Goal: Browse casually: Explore the website without a specific task or goal

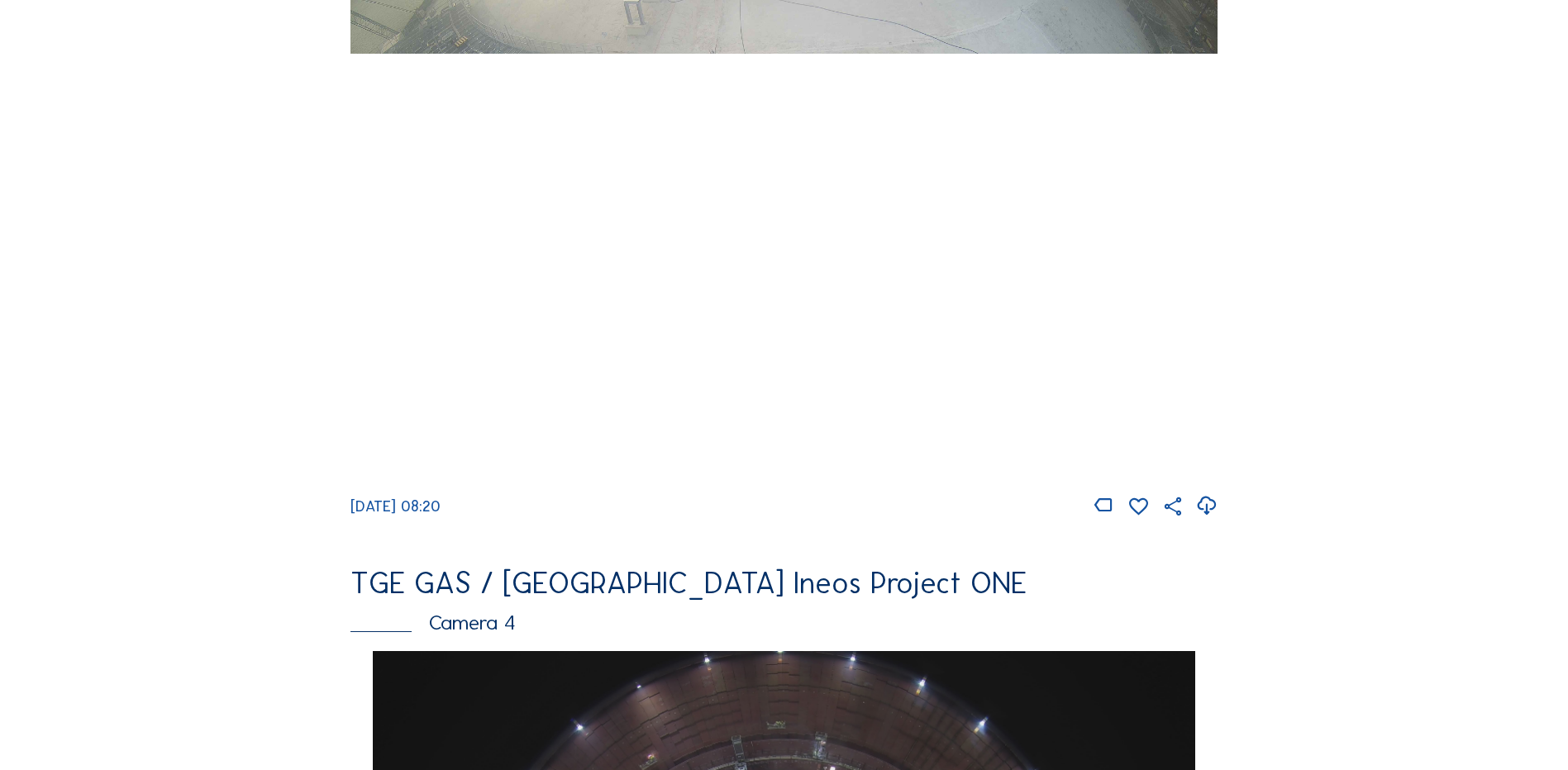
scroll to position [909, 0]
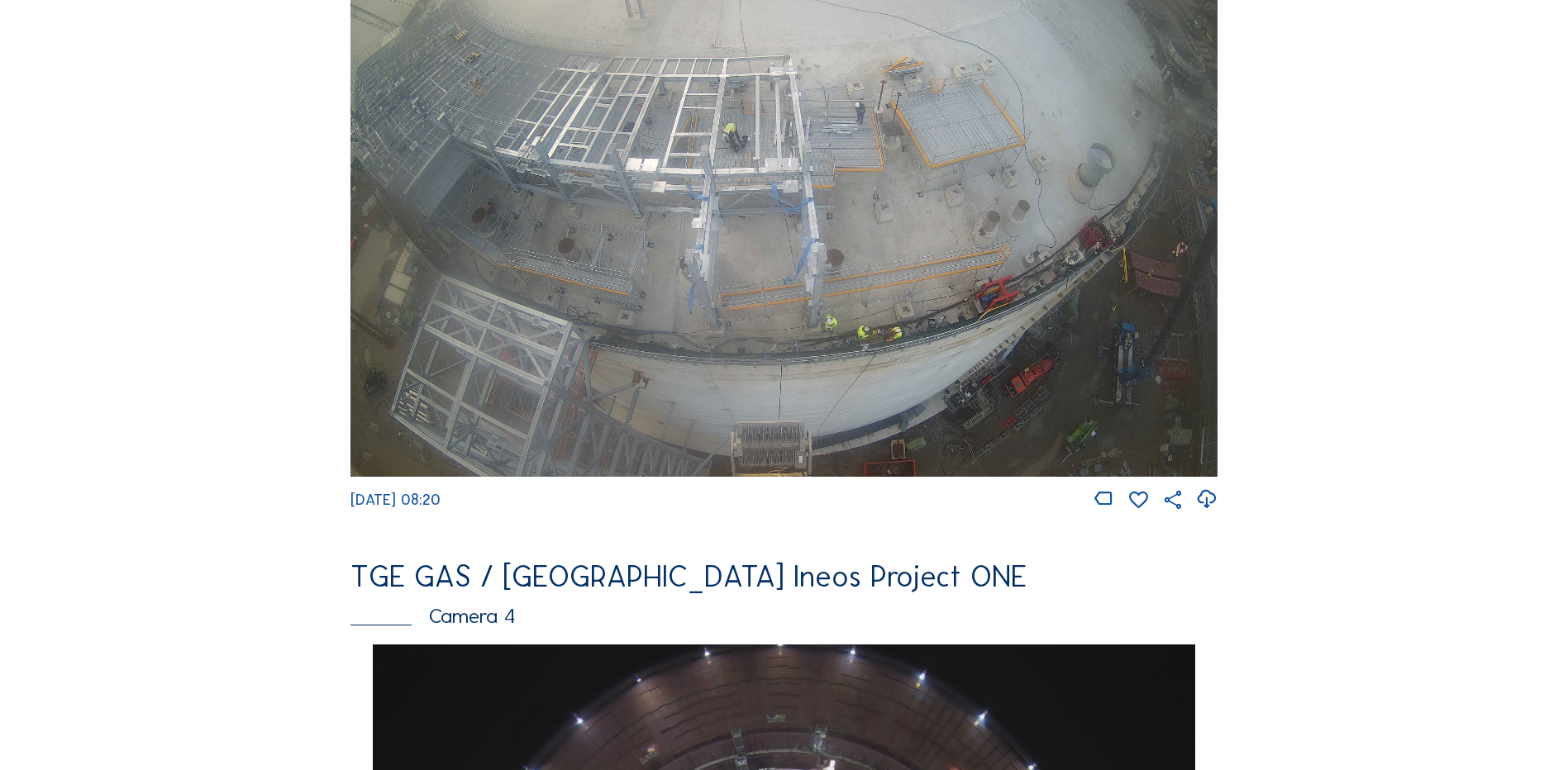
click at [714, 315] on img at bounding box center [783, 232] width 867 height 487
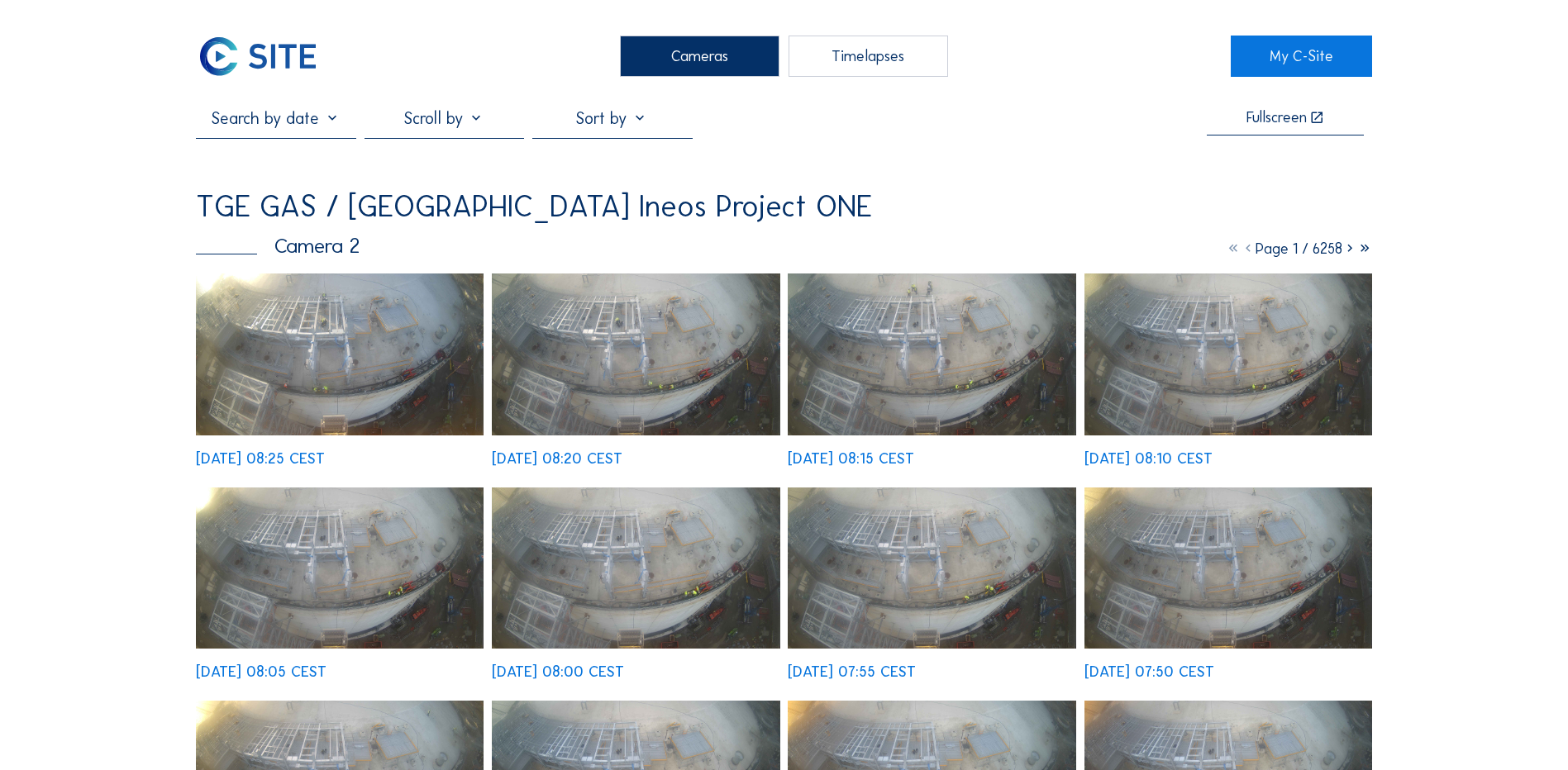
click at [299, 350] on img at bounding box center [340, 355] width 287 height 162
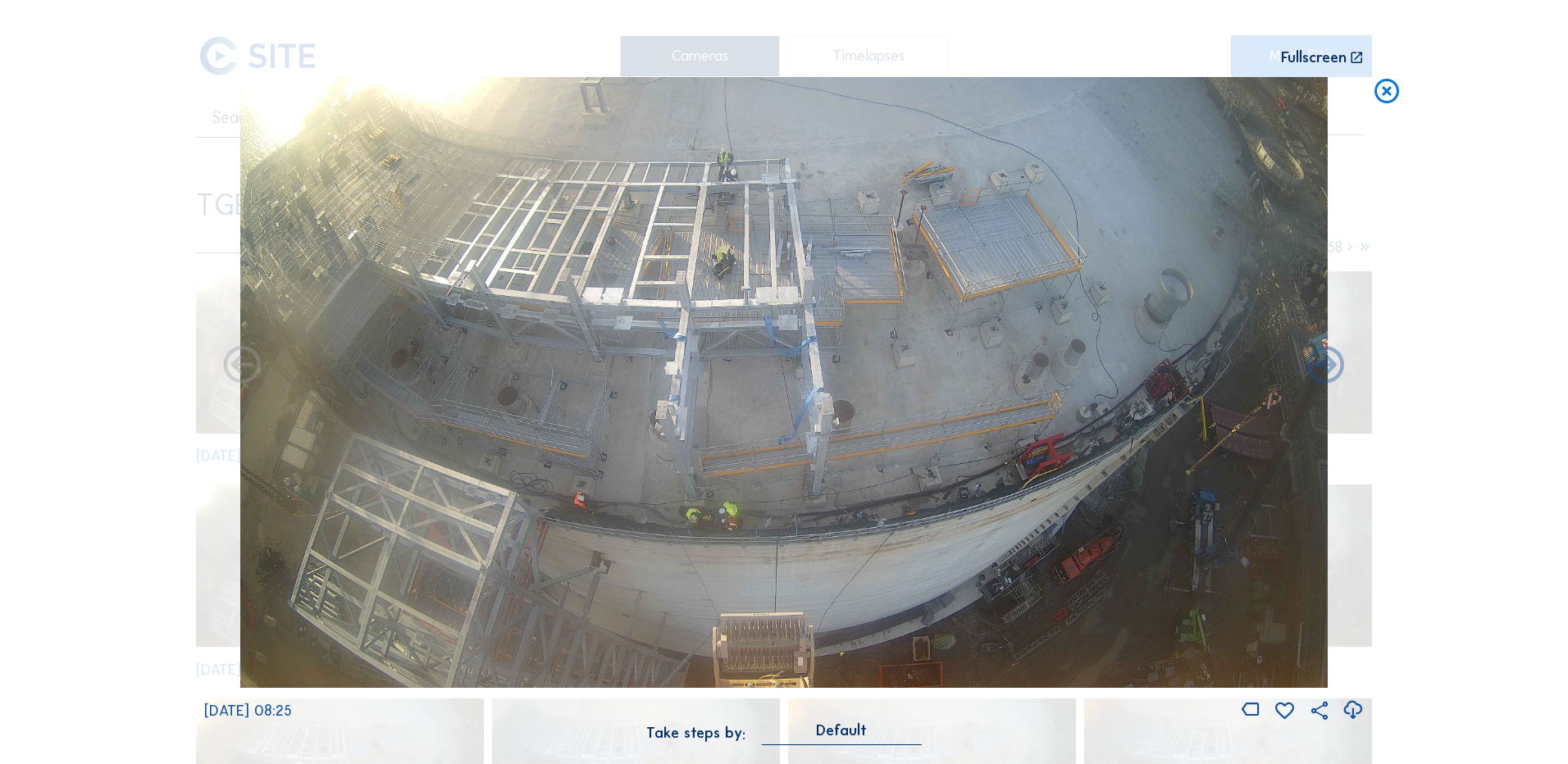
click at [1352, 712] on icon at bounding box center [1353, 710] width 22 height 27
drag, startPoint x: 174, startPoint y: 433, endPoint x: 348, endPoint y: 373, distance: 184.1
click at [174, 433] on div "Scroll to travel through time | Press 'Alt' Button + Scroll to Zoom | Click and…" at bounding box center [784, 382] width 1568 height 764
click at [1382, 103] on icon at bounding box center [1386, 92] width 30 height 31
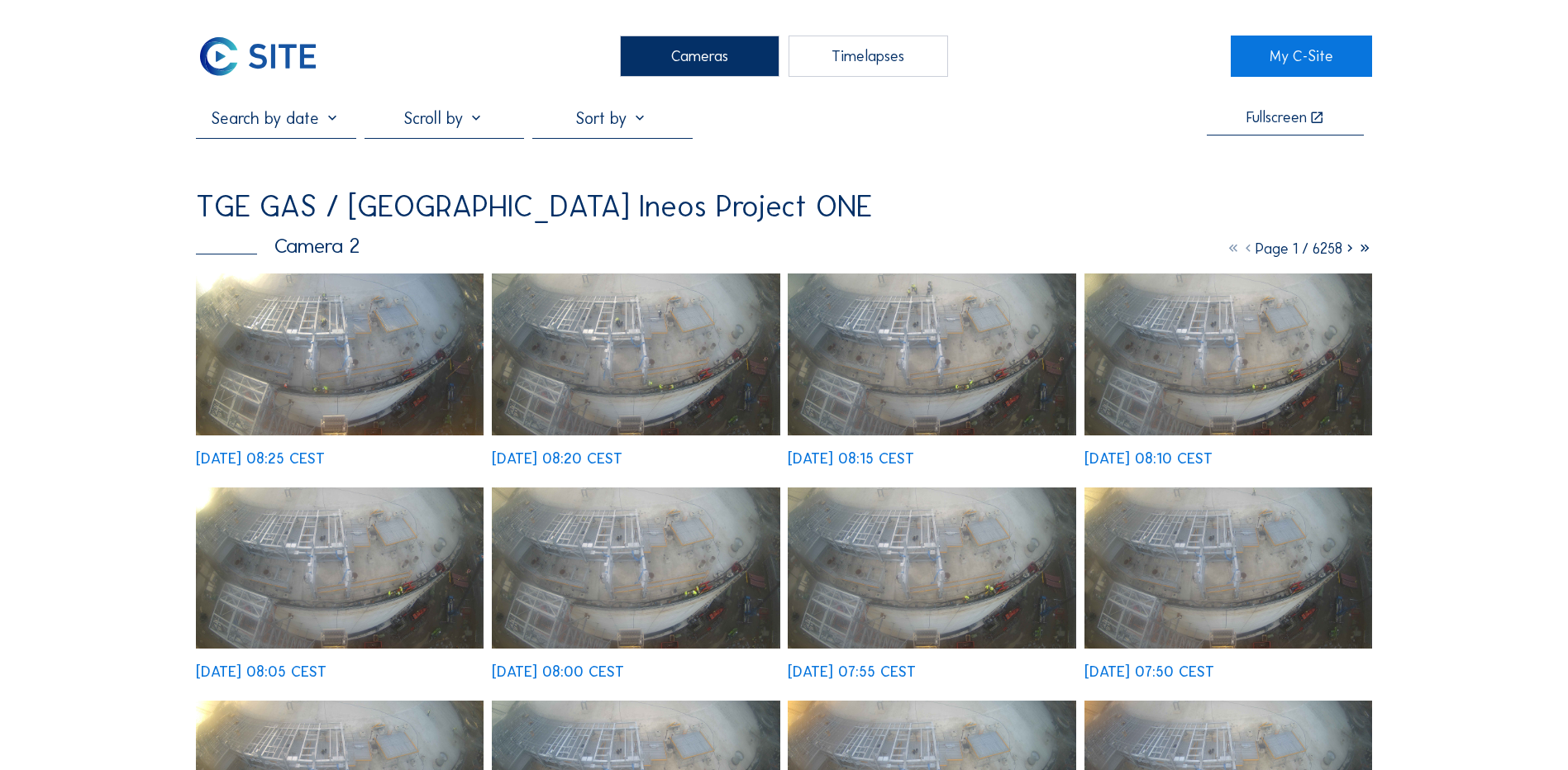
click at [717, 63] on div "Cameras" at bounding box center [699, 56] width 160 height 41
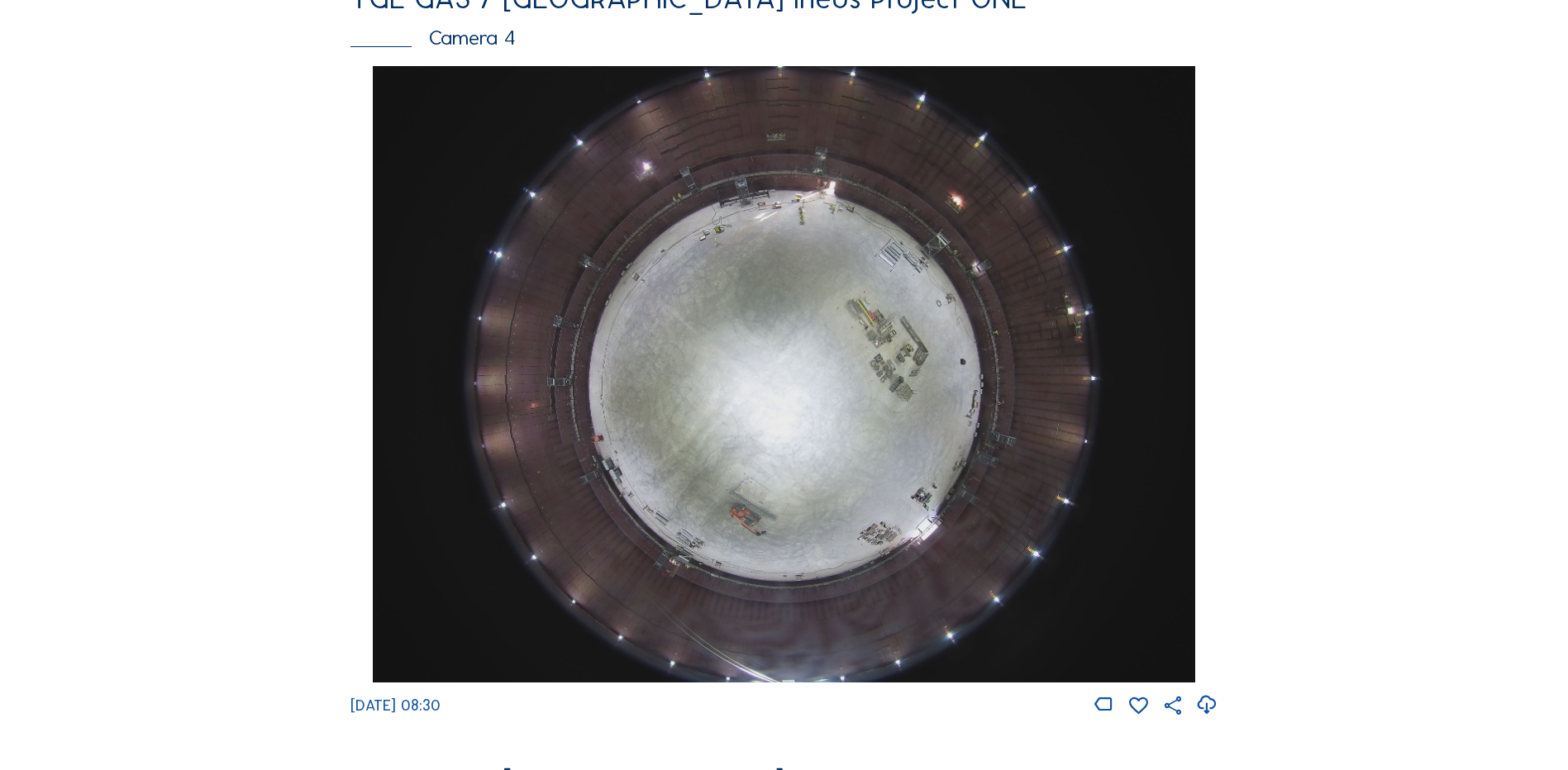
scroll to position [1570, 0]
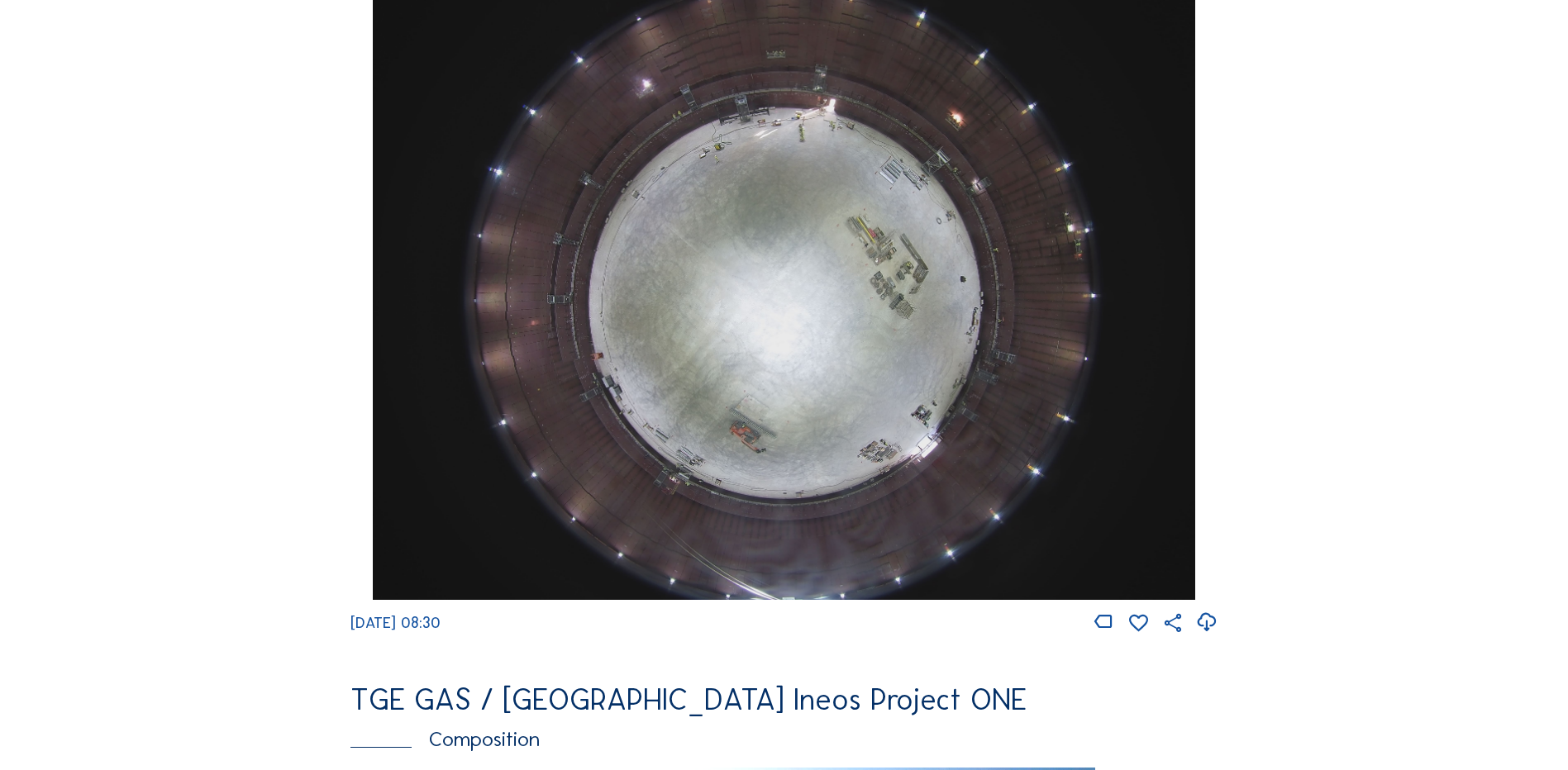
click at [777, 268] on img at bounding box center [783, 291] width 821 height 617
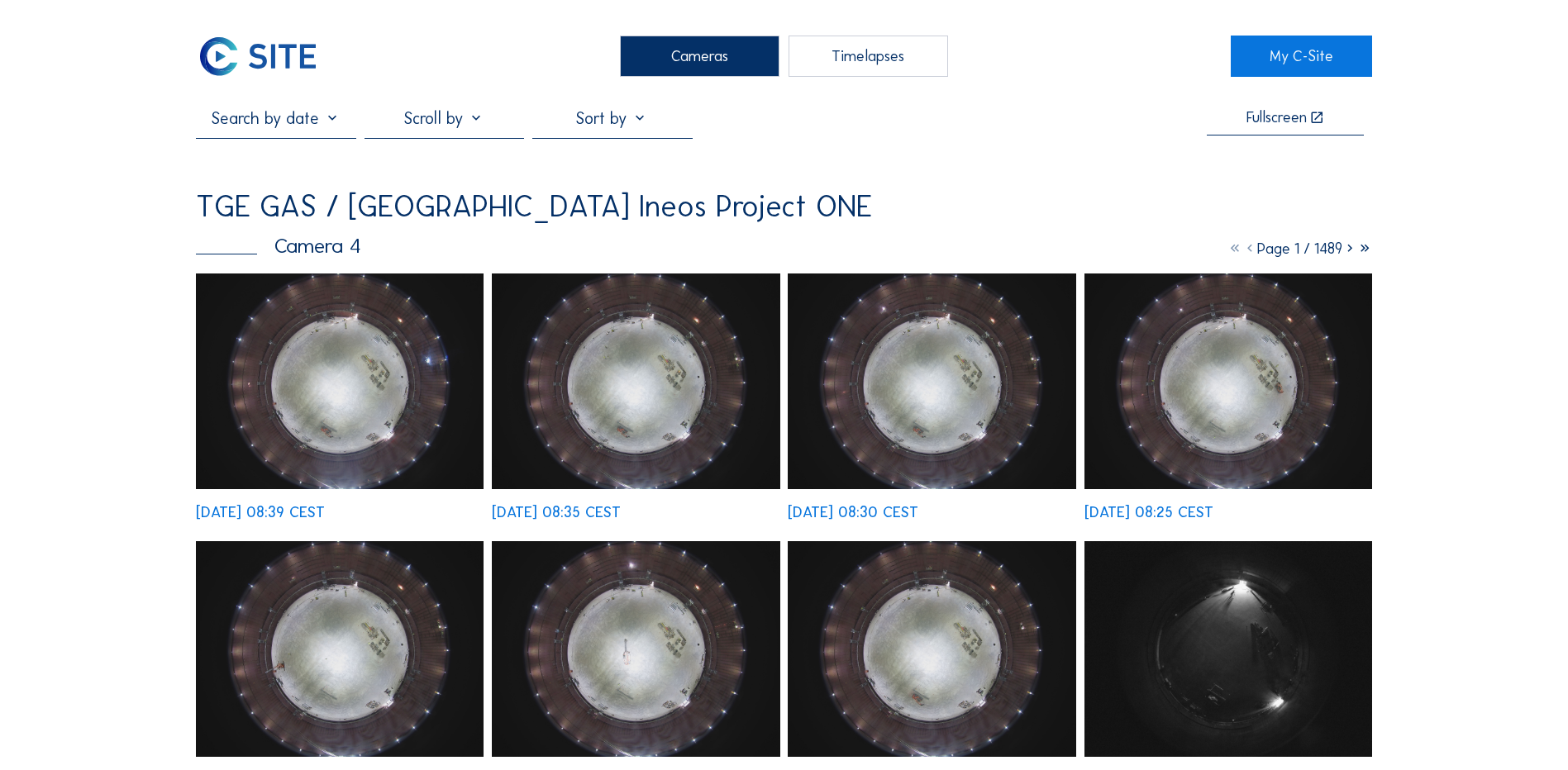
click at [359, 374] on img at bounding box center [340, 381] width 287 height 216
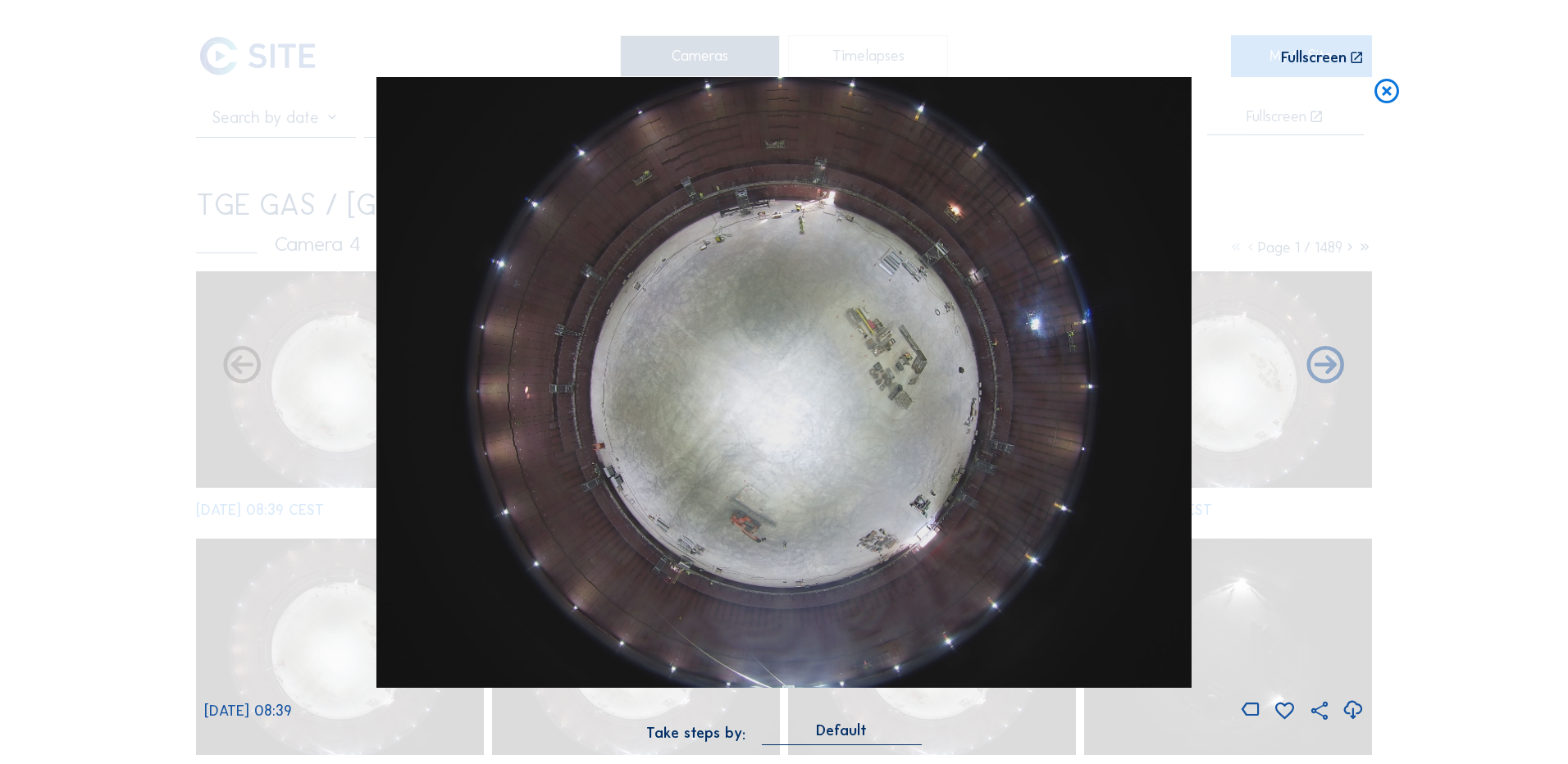
click at [1354, 711] on icon at bounding box center [1353, 710] width 22 height 27
click at [1484, 330] on div "Scroll to travel through time | Press 'Alt' Button + Scroll to Zoom | Click and…" at bounding box center [784, 382] width 1568 height 764
click at [1386, 89] on icon at bounding box center [1386, 92] width 30 height 31
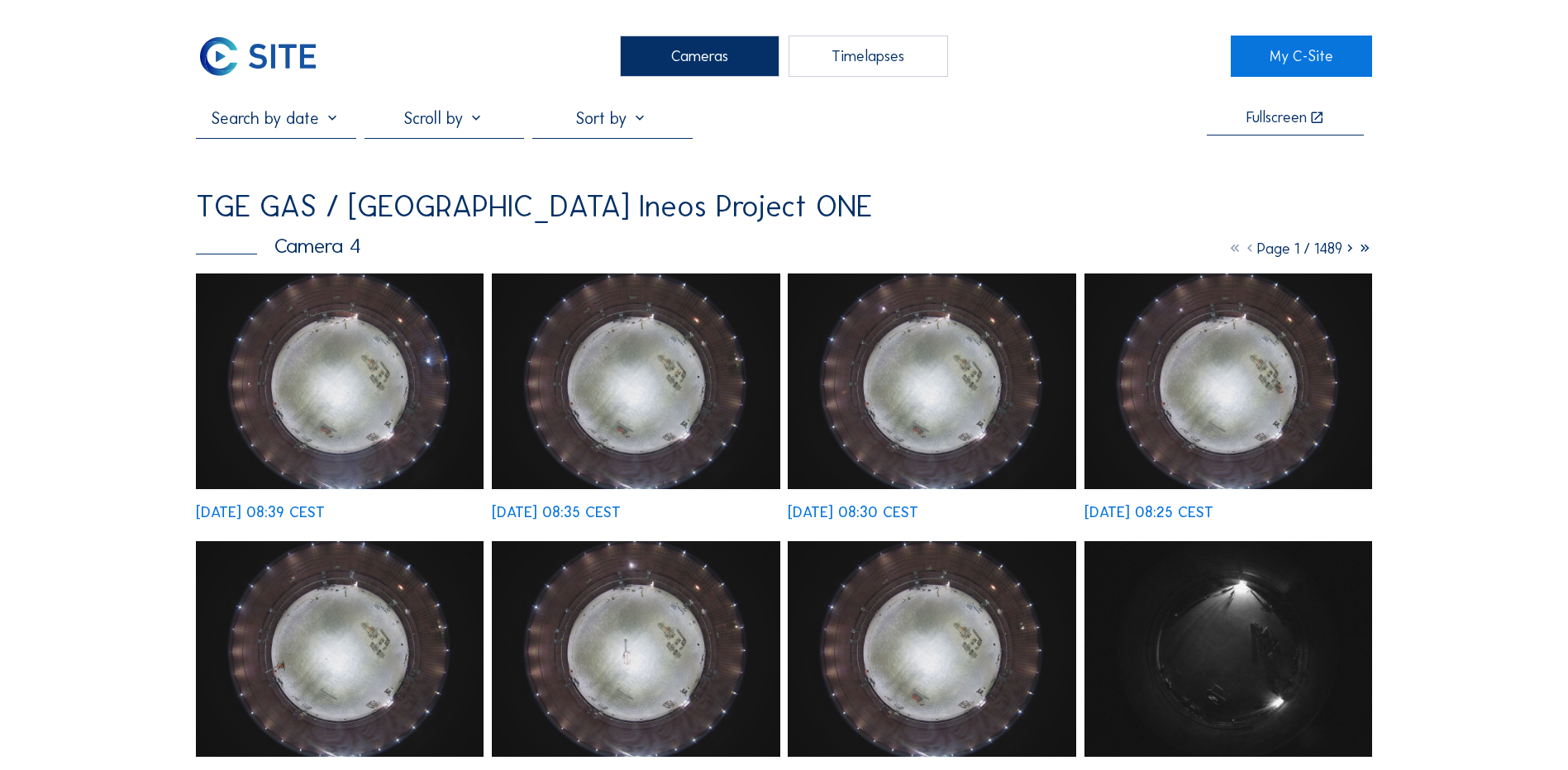
click at [692, 47] on div "Cameras" at bounding box center [699, 56] width 160 height 41
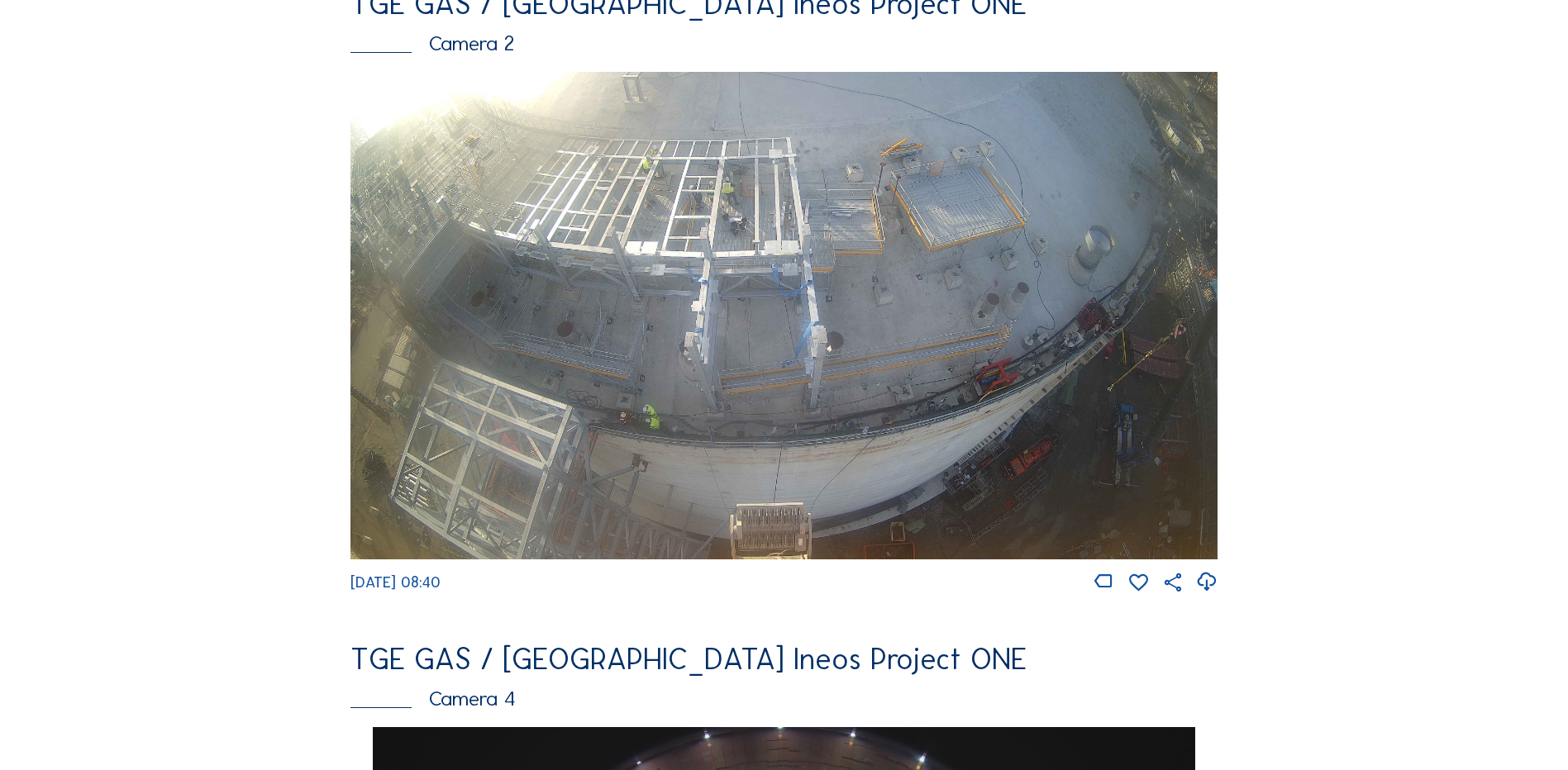
scroll to position [744, 0]
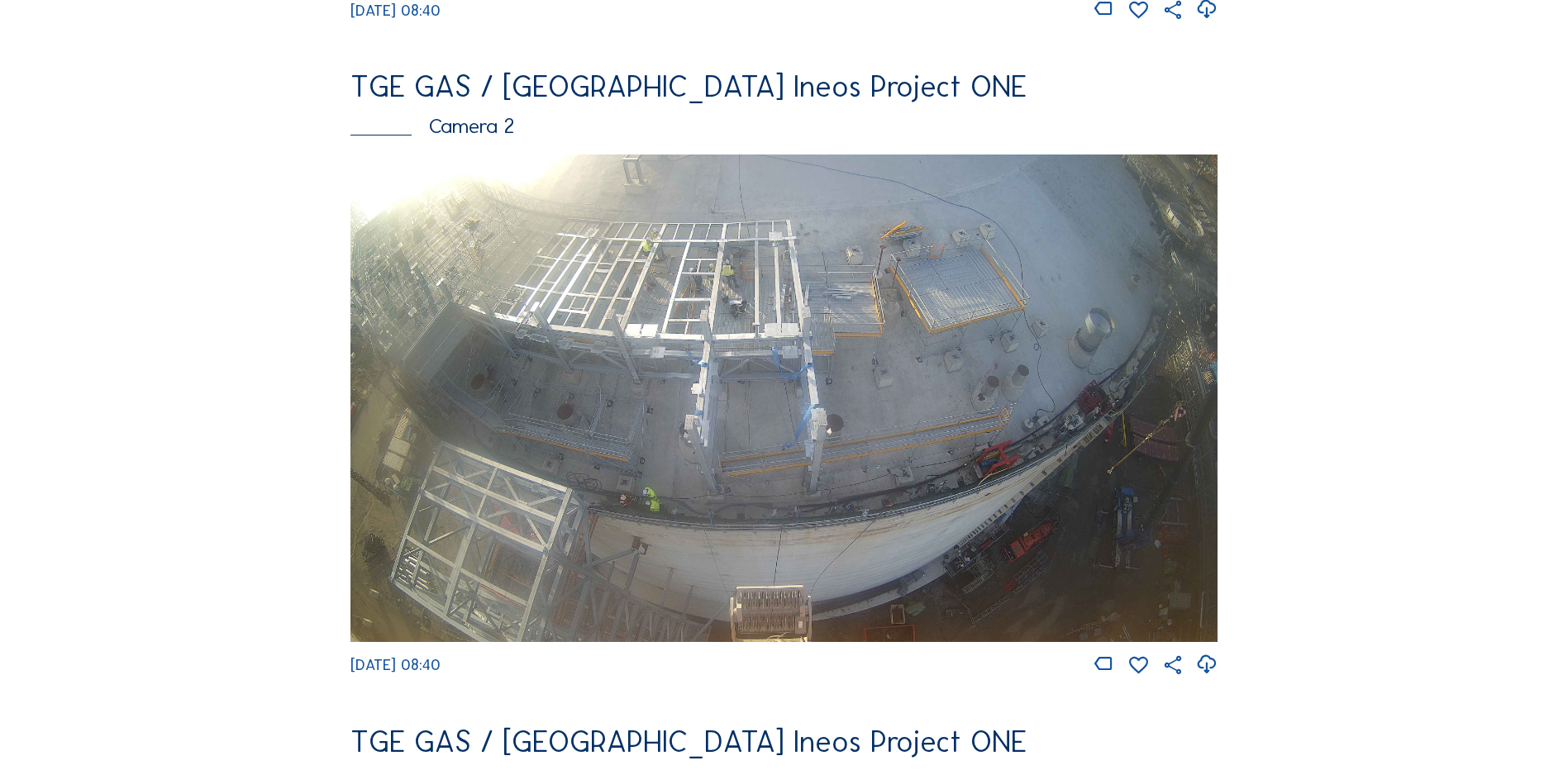
click at [626, 328] on img at bounding box center [783, 399] width 867 height 487
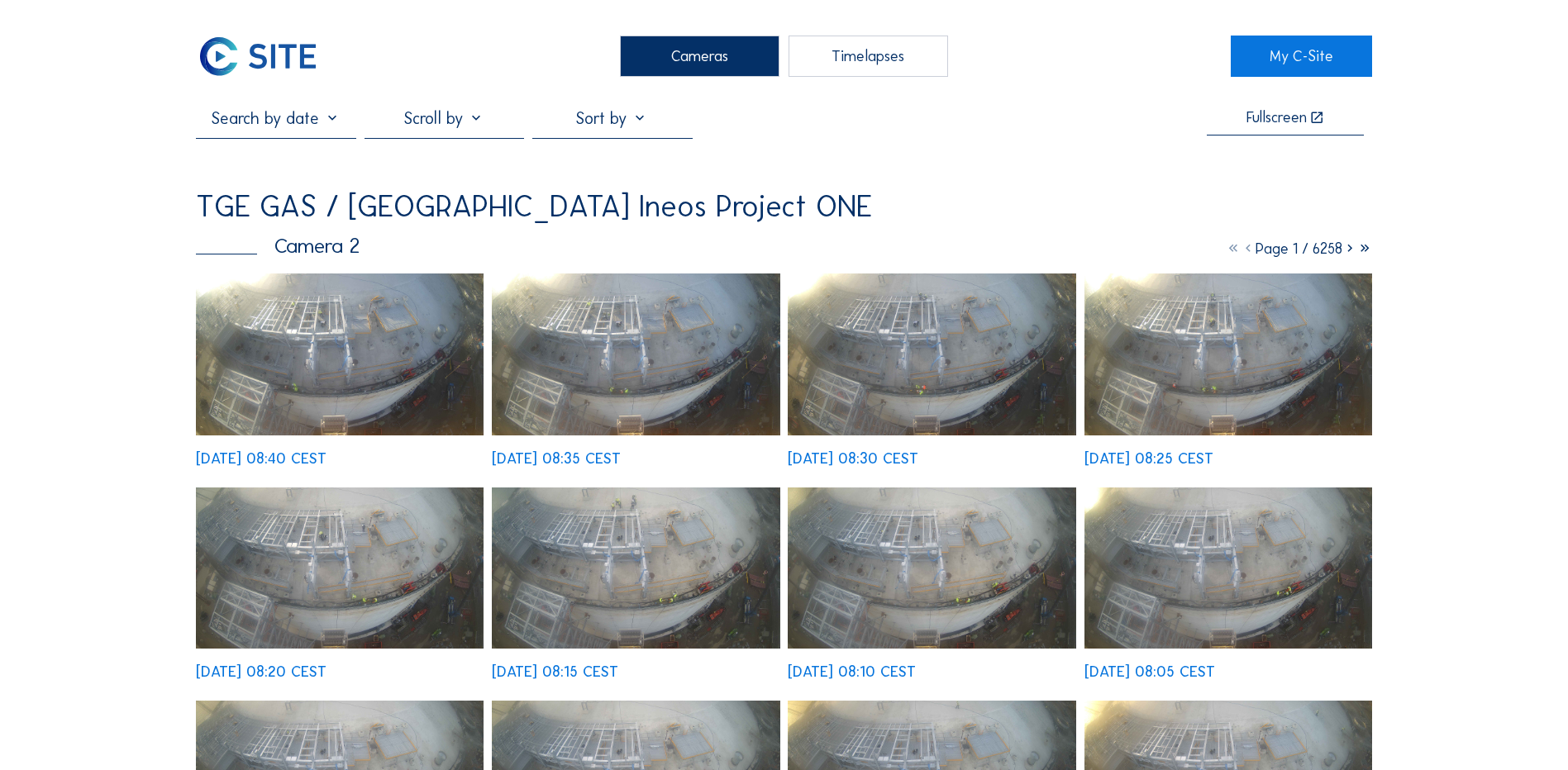
click at [332, 344] on img at bounding box center [340, 355] width 287 height 162
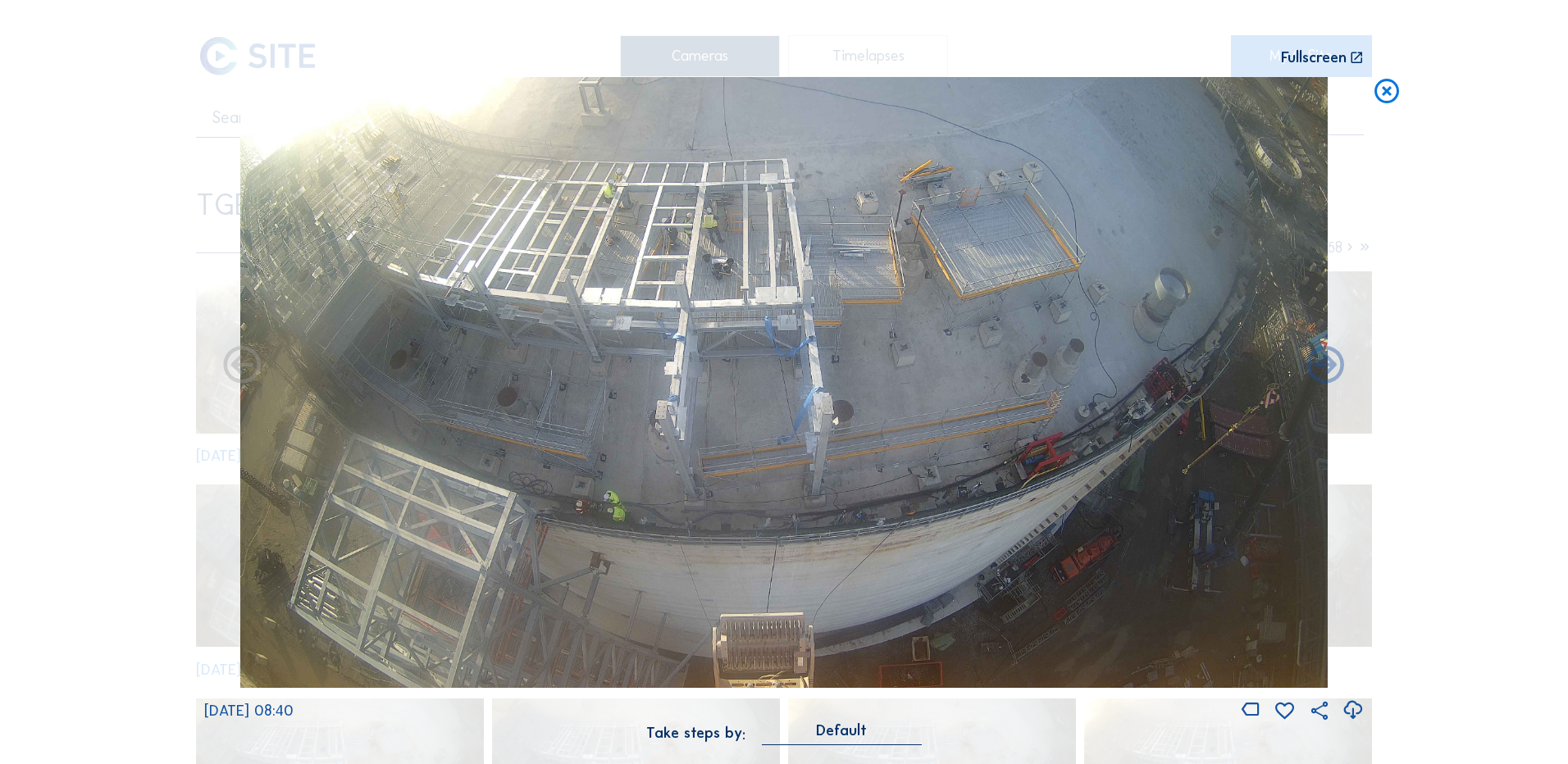
click at [1357, 706] on icon at bounding box center [1353, 710] width 22 height 27
drag, startPoint x: 41, startPoint y: 376, endPoint x: 99, endPoint y: 363, distance: 59.4
click at [41, 376] on div "Scroll to travel through time | Press 'Alt' Button + Scroll to Zoom | Click and…" at bounding box center [784, 382] width 1568 height 764
click at [1392, 91] on icon at bounding box center [1386, 92] width 30 height 31
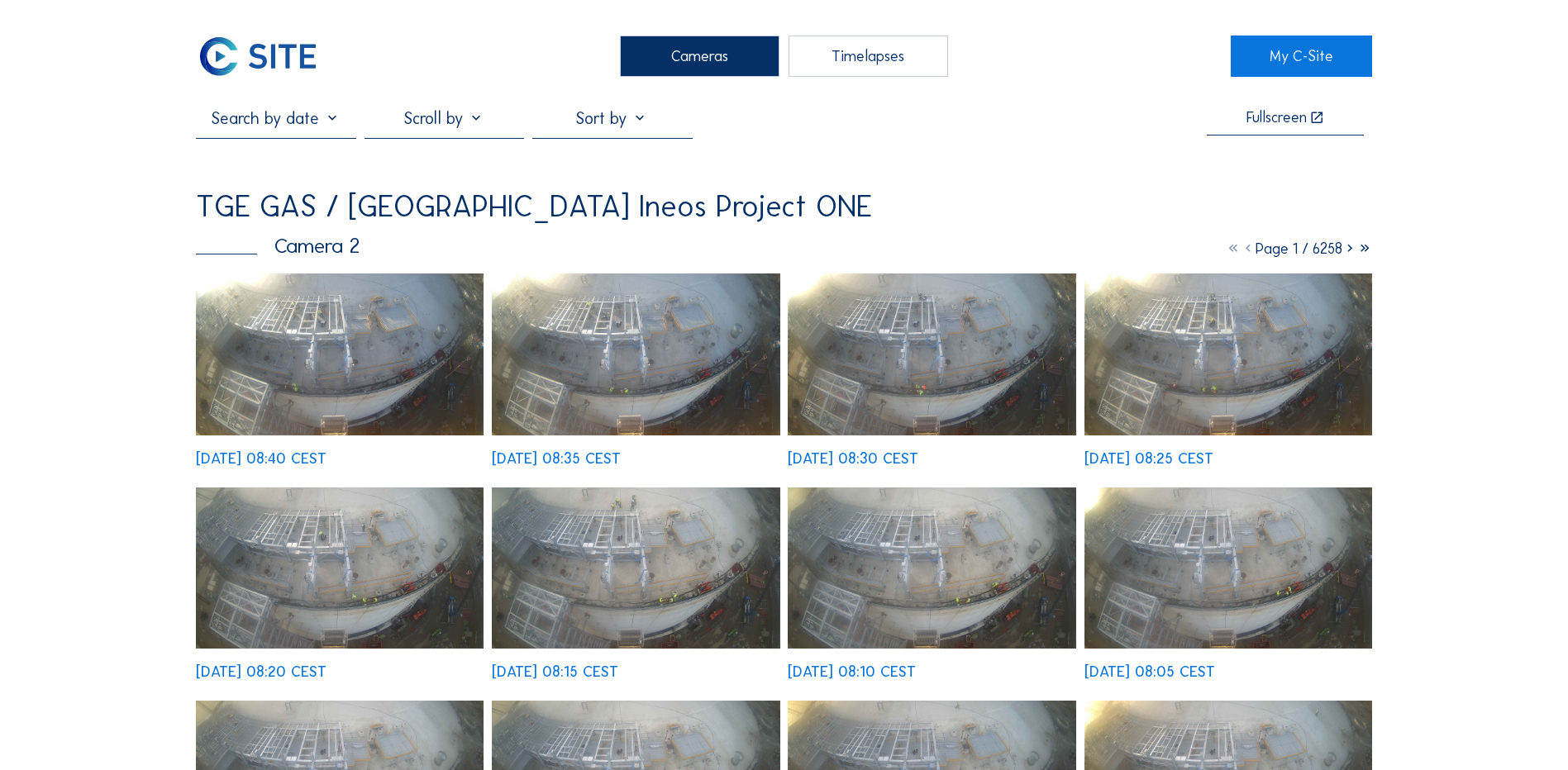
click at [686, 63] on div "Cameras" at bounding box center [699, 56] width 160 height 41
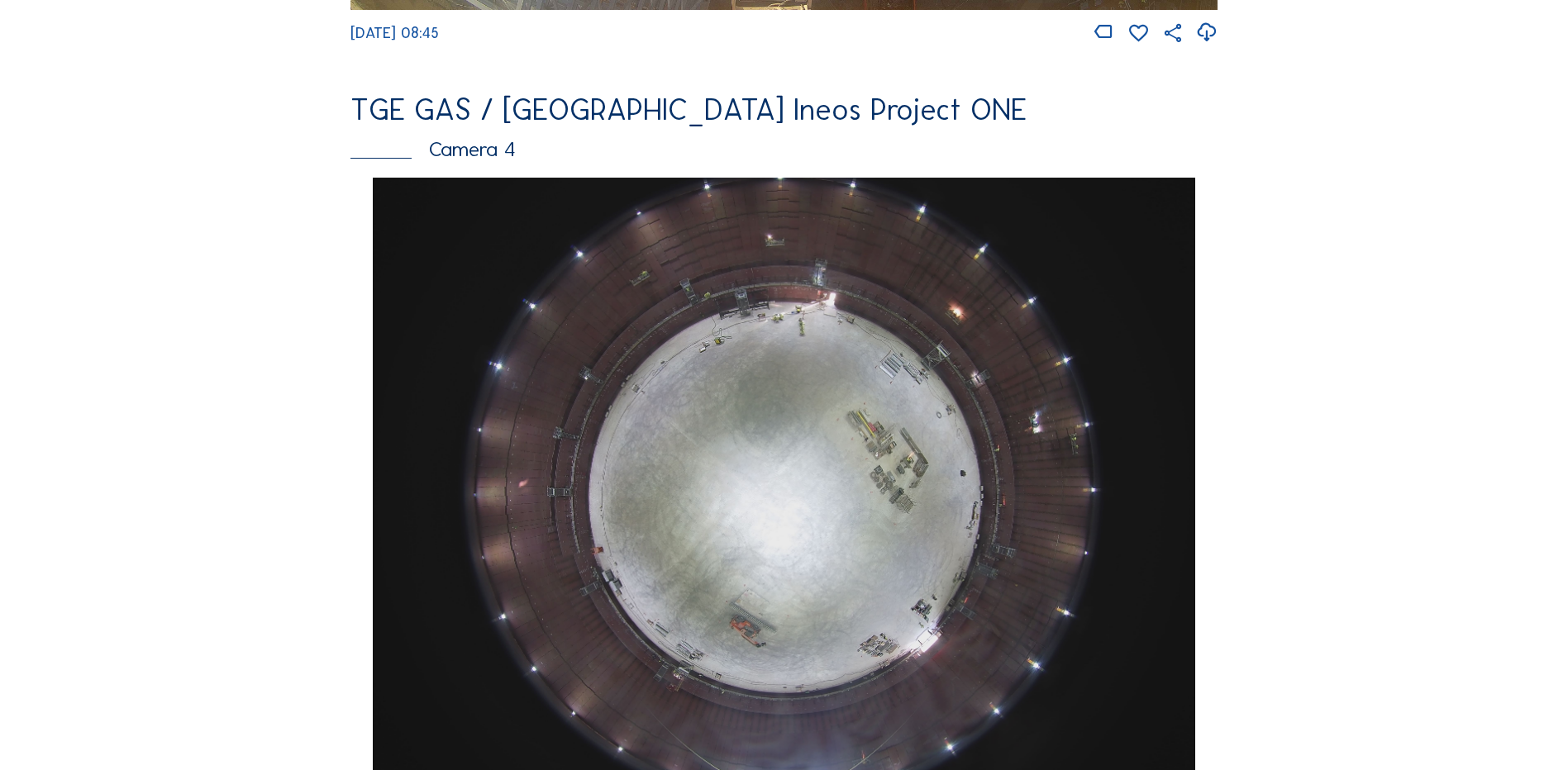
scroll to position [1405, 0]
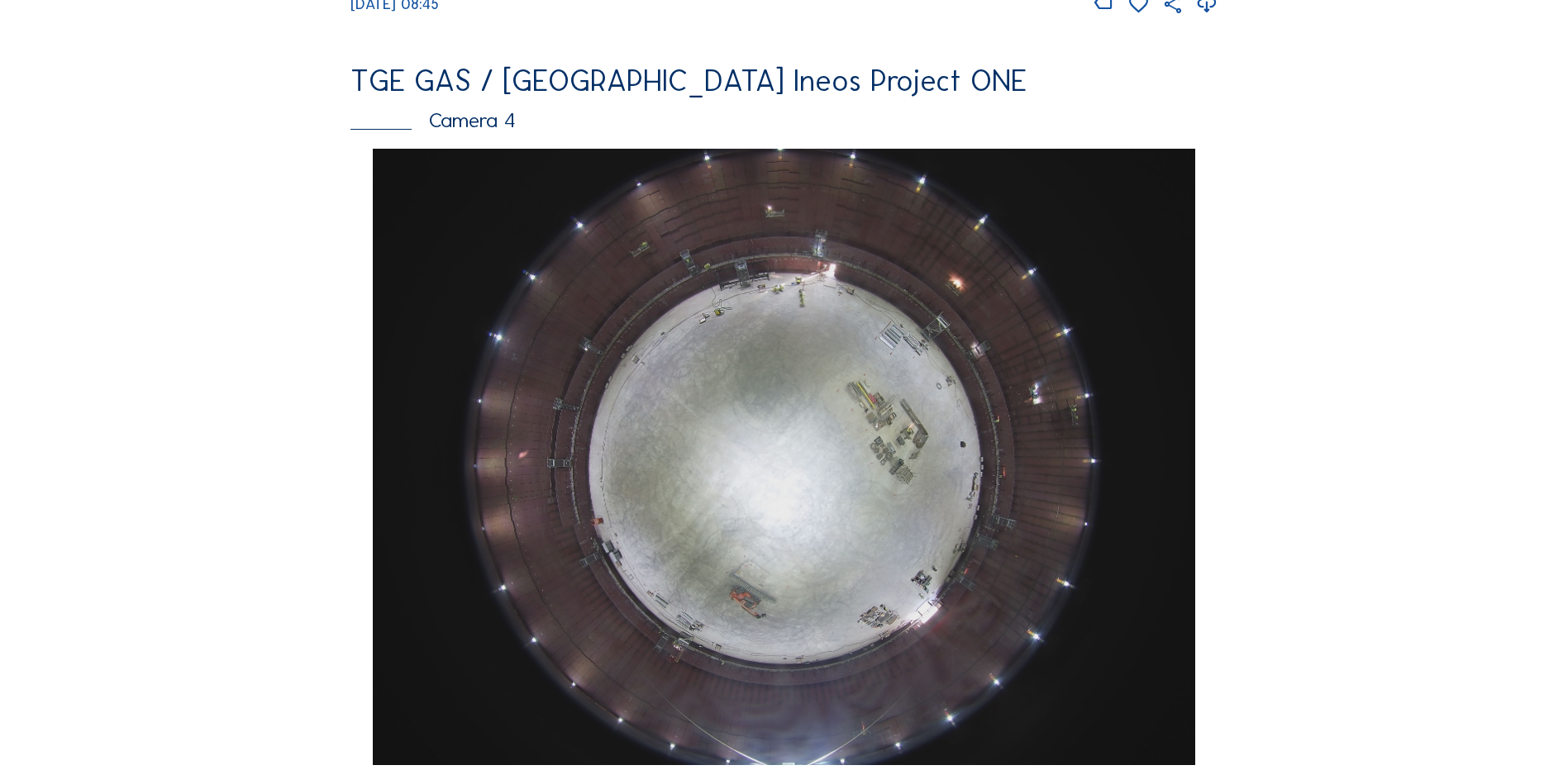
click at [856, 494] on img at bounding box center [783, 456] width 821 height 617
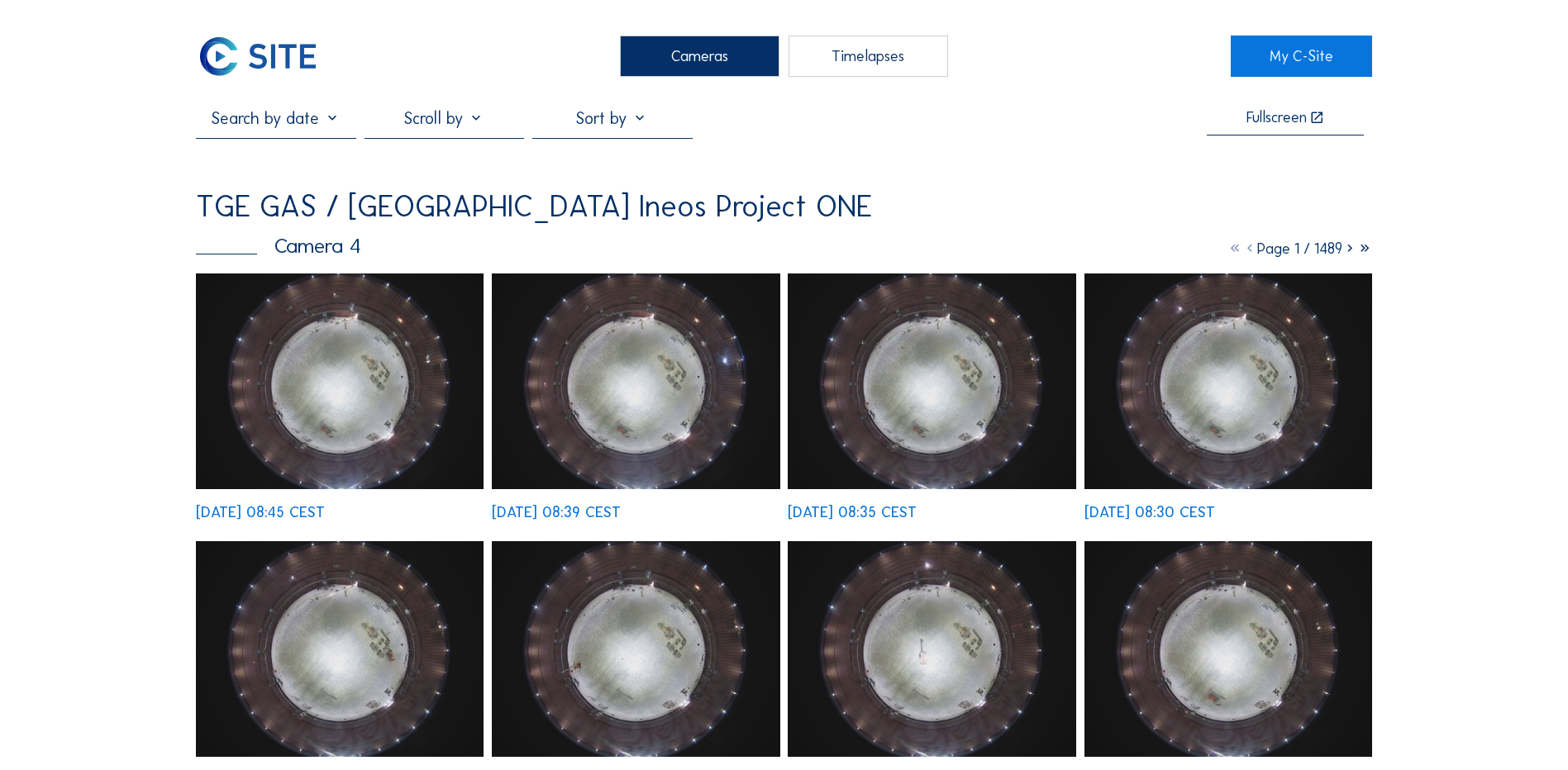
click at [339, 362] on img at bounding box center [340, 381] width 287 height 216
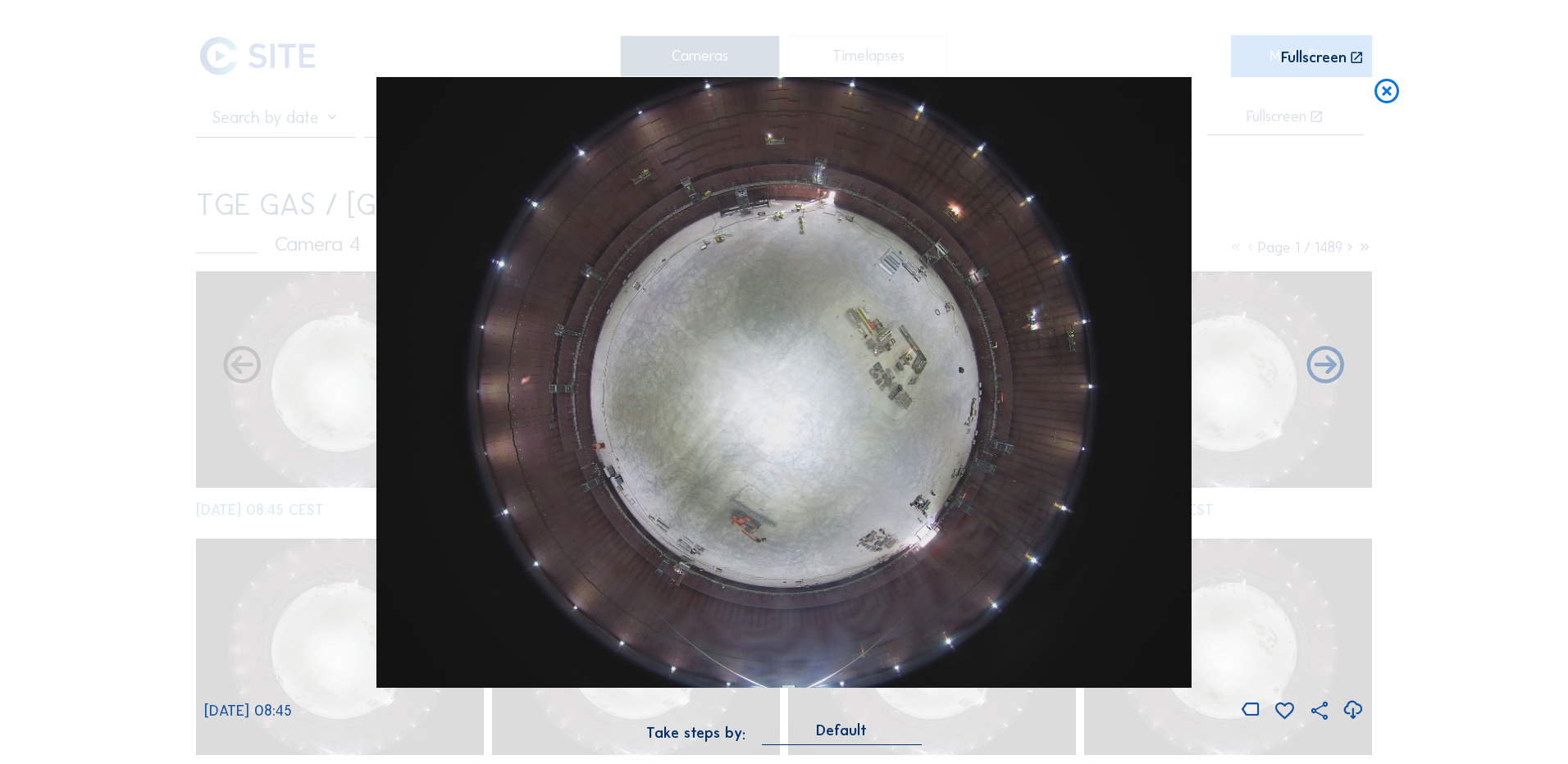
click at [1354, 712] on icon at bounding box center [1353, 710] width 22 height 27
click at [1385, 94] on icon at bounding box center [1386, 92] width 30 height 31
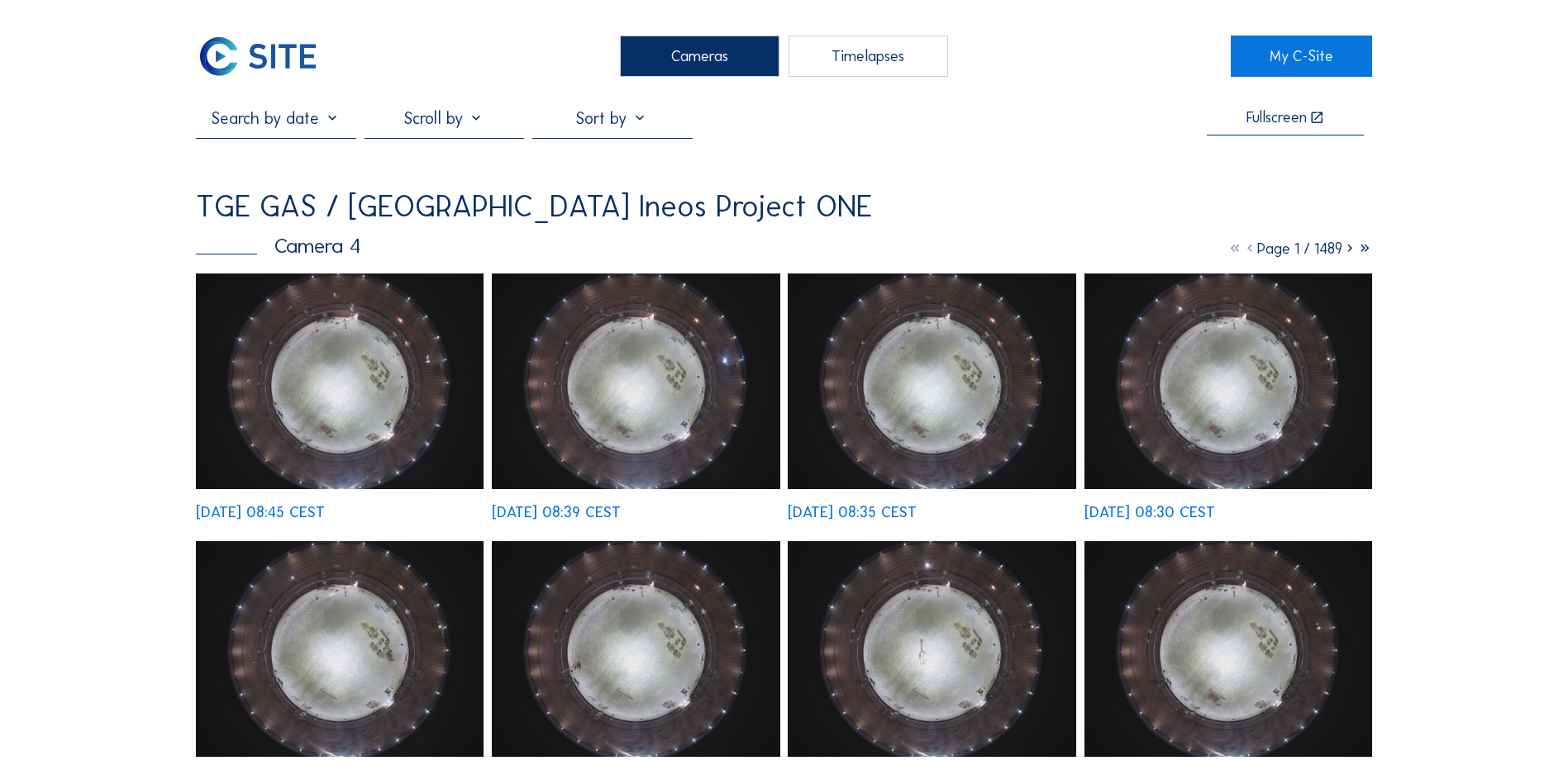
click at [738, 54] on div "Cameras" at bounding box center [699, 56] width 160 height 41
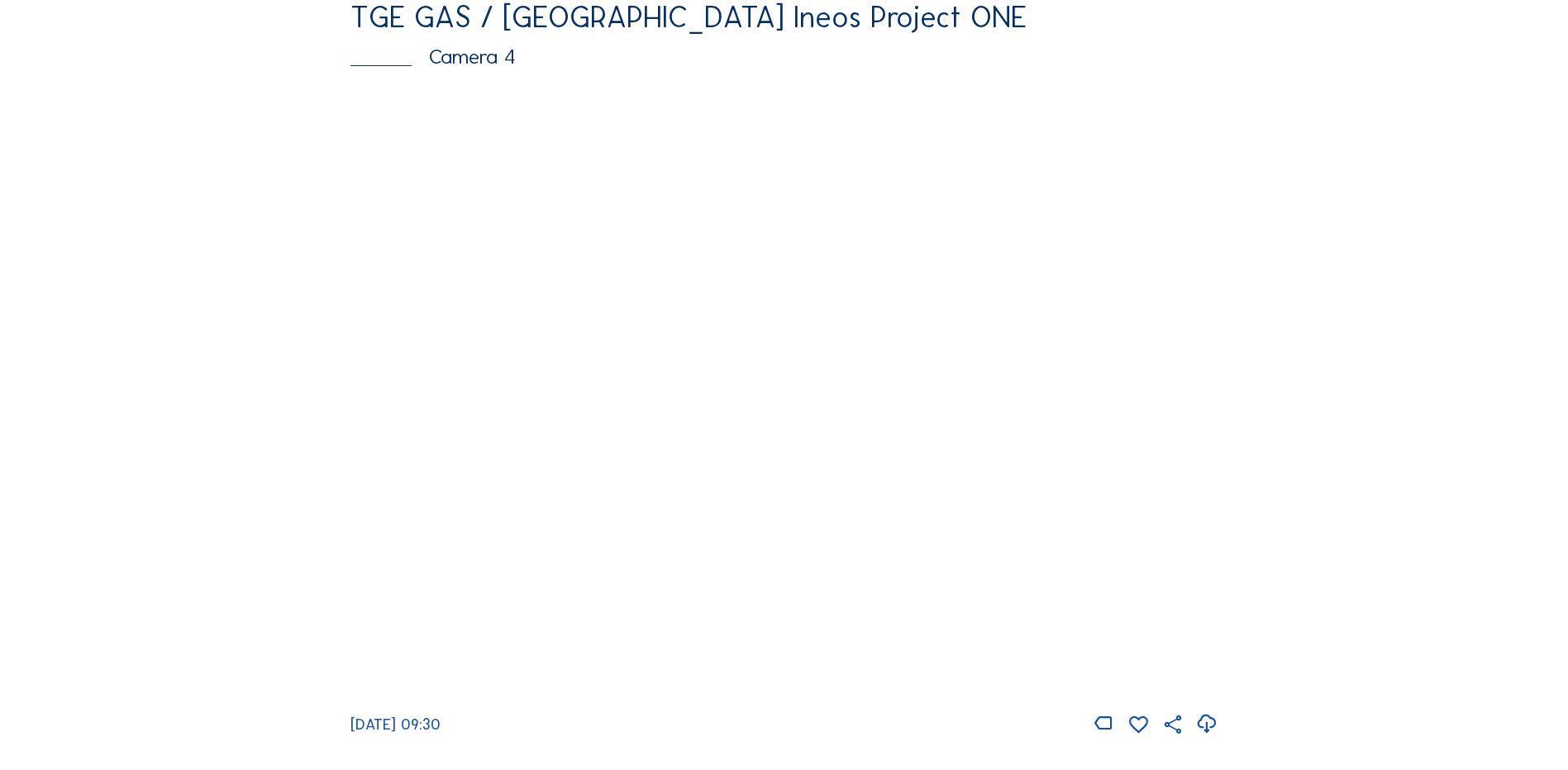
scroll to position [1488, 0]
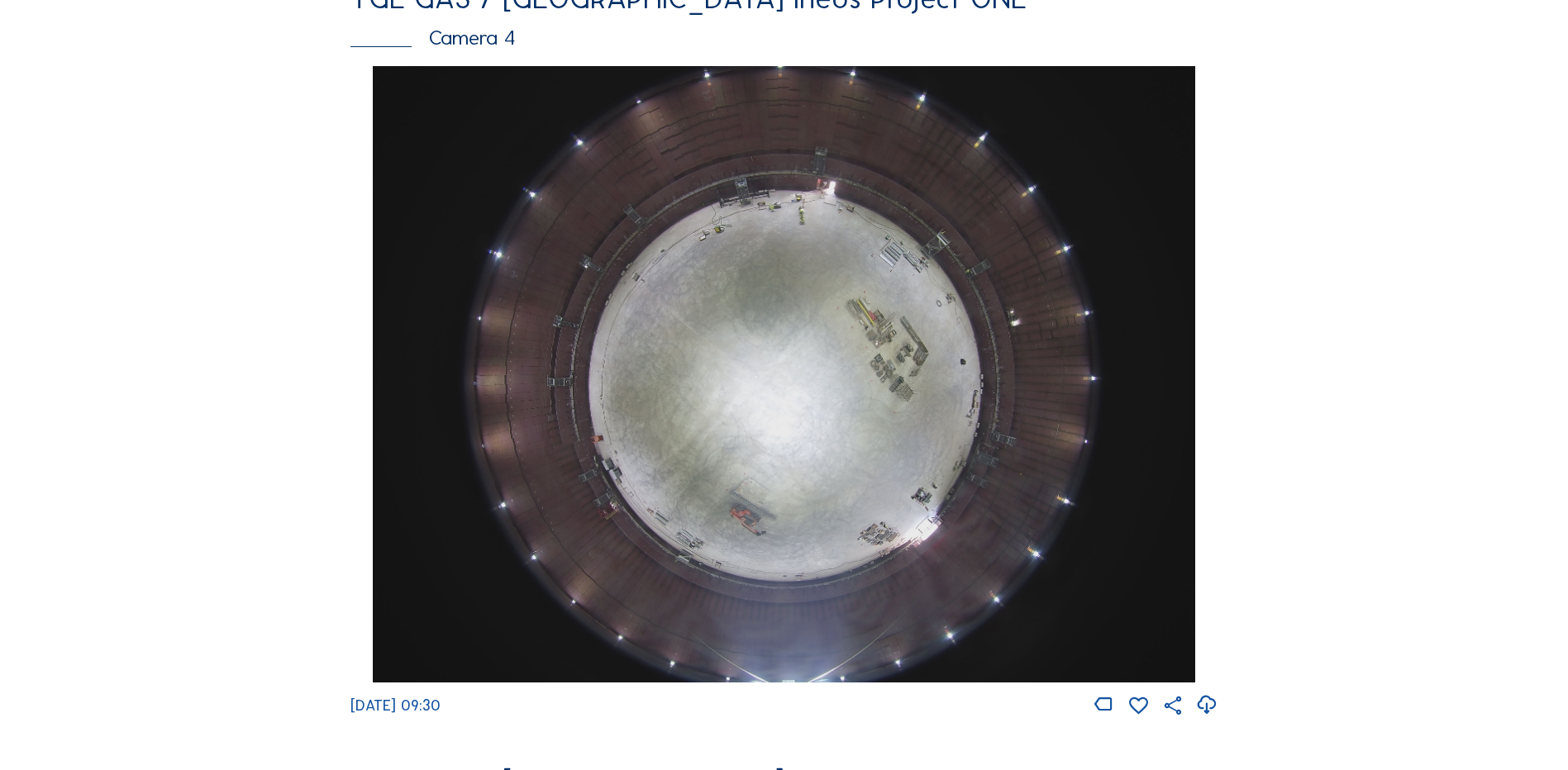
click at [766, 479] on img at bounding box center [783, 374] width 821 height 617
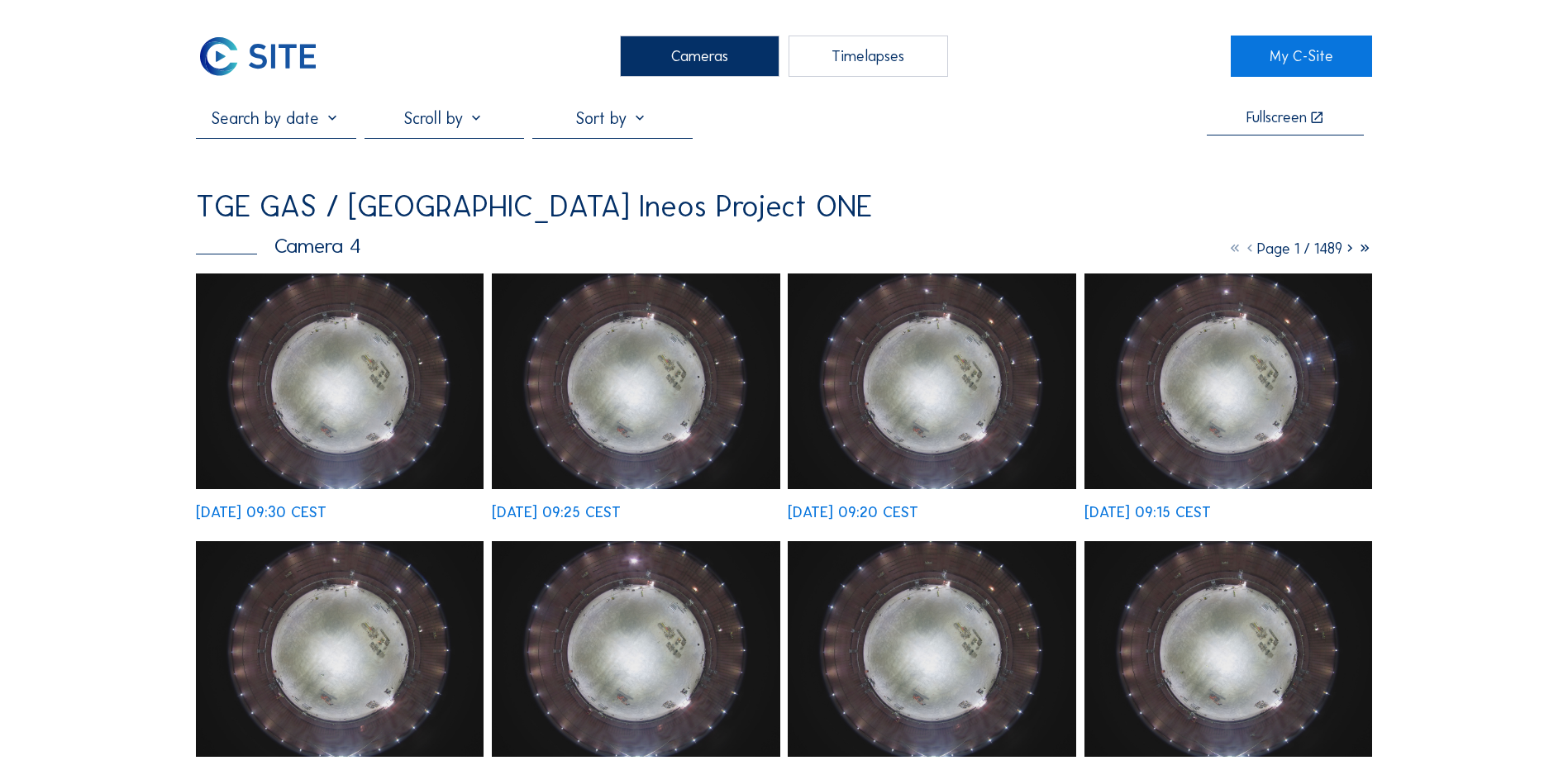
click at [355, 341] on img at bounding box center [340, 381] width 287 height 216
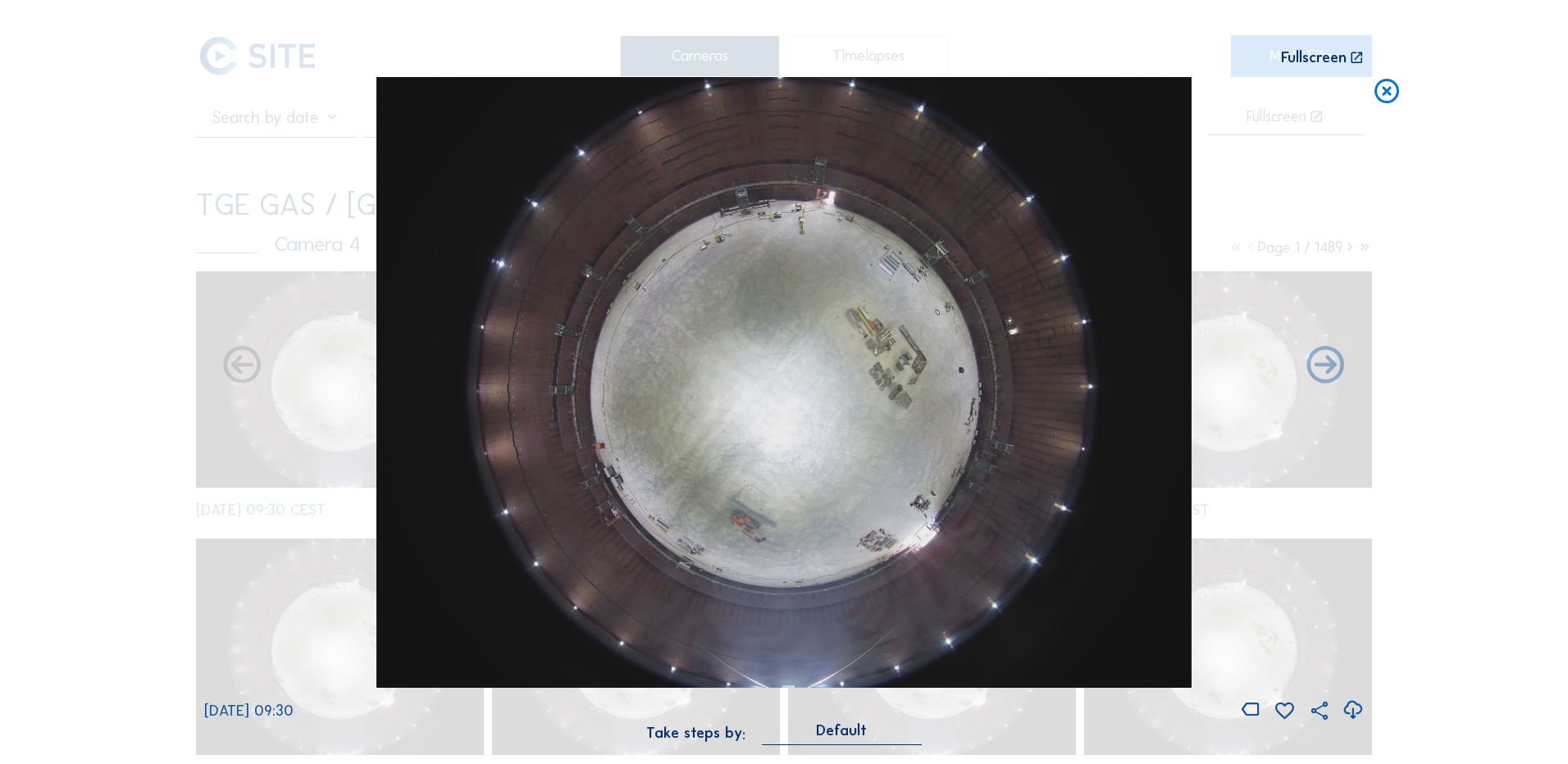
click at [1355, 714] on icon at bounding box center [1353, 710] width 22 height 27
click at [190, 265] on div "Scroll to travel through time | Press 'Alt' Button + Scroll to Zoom | Click and…" at bounding box center [784, 382] width 1568 height 764
click at [1393, 92] on icon at bounding box center [1386, 92] width 30 height 31
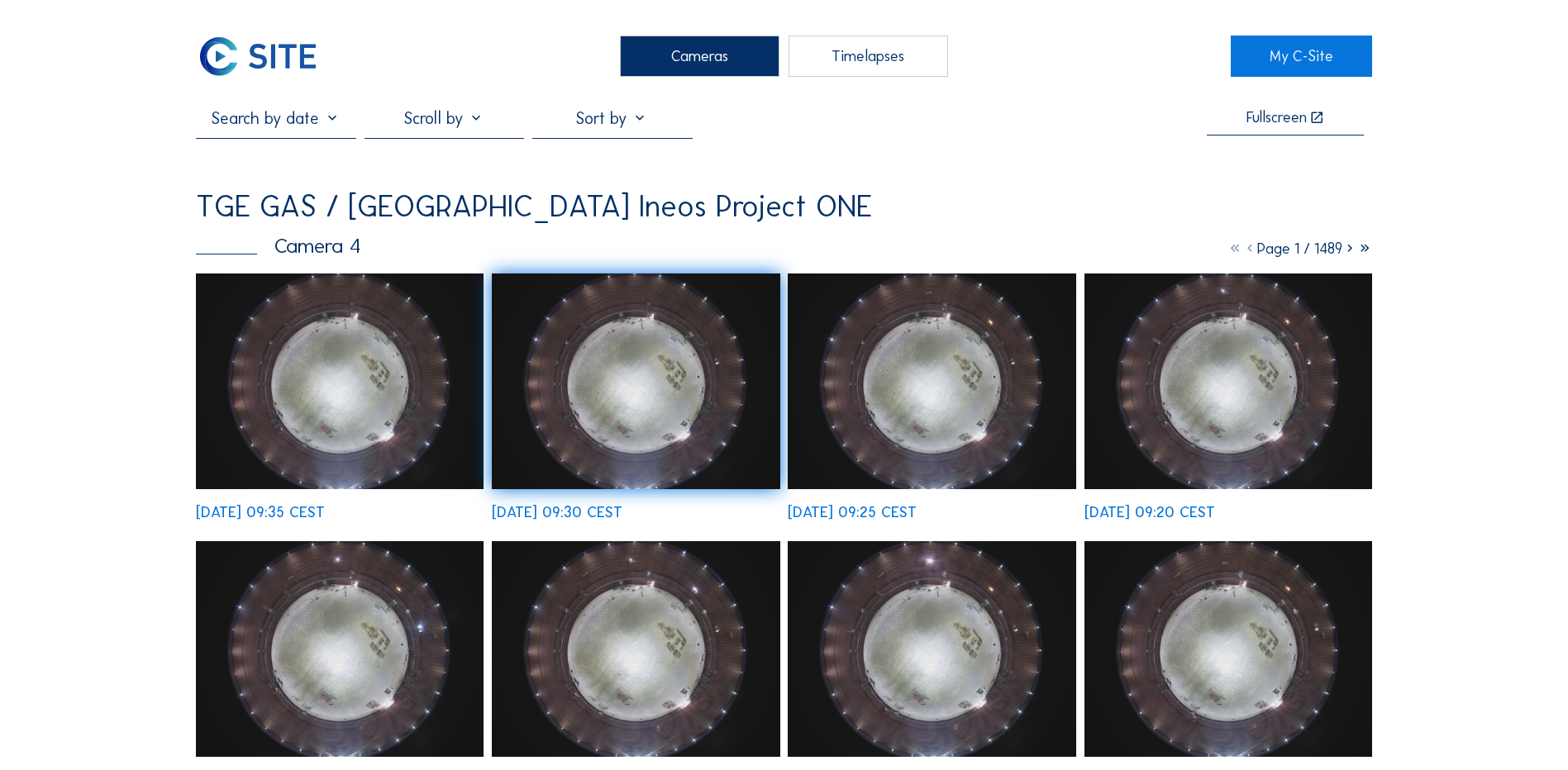
click at [351, 337] on img at bounding box center [340, 381] width 287 height 216
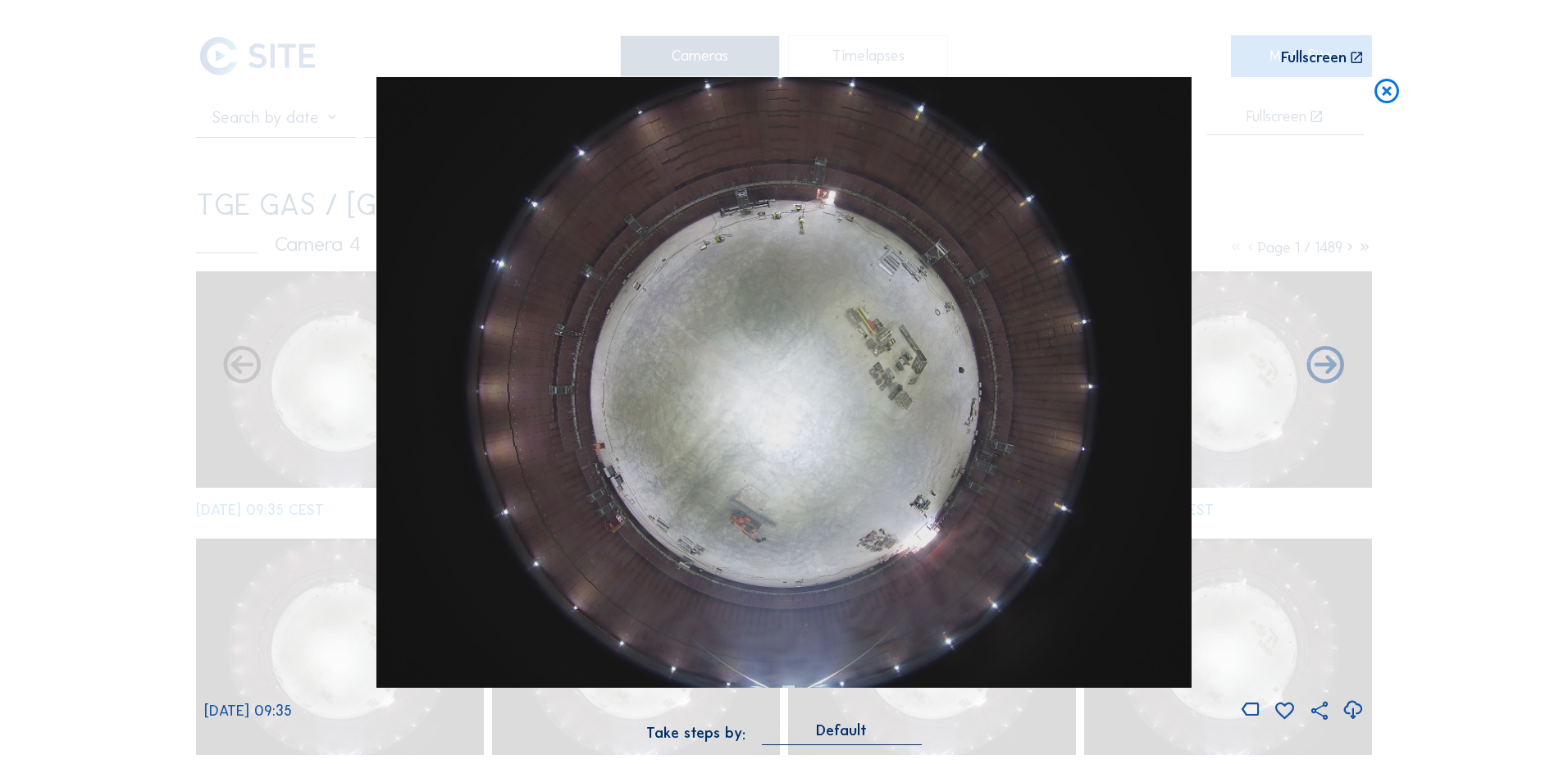
click at [1359, 705] on icon at bounding box center [1353, 710] width 22 height 27
drag, startPoint x: 158, startPoint y: 193, endPoint x: 617, endPoint y: 114, distance: 465.7
click at [158, 193] on div "Scroll to travel through time | Press 'Alt' Button + Scroll to Zoom | Click and…" at bounding box center [784, 382] width 1568 height 764
click at [1384, 92] on icon at bounding box center [1386, 92] width 30 height 31
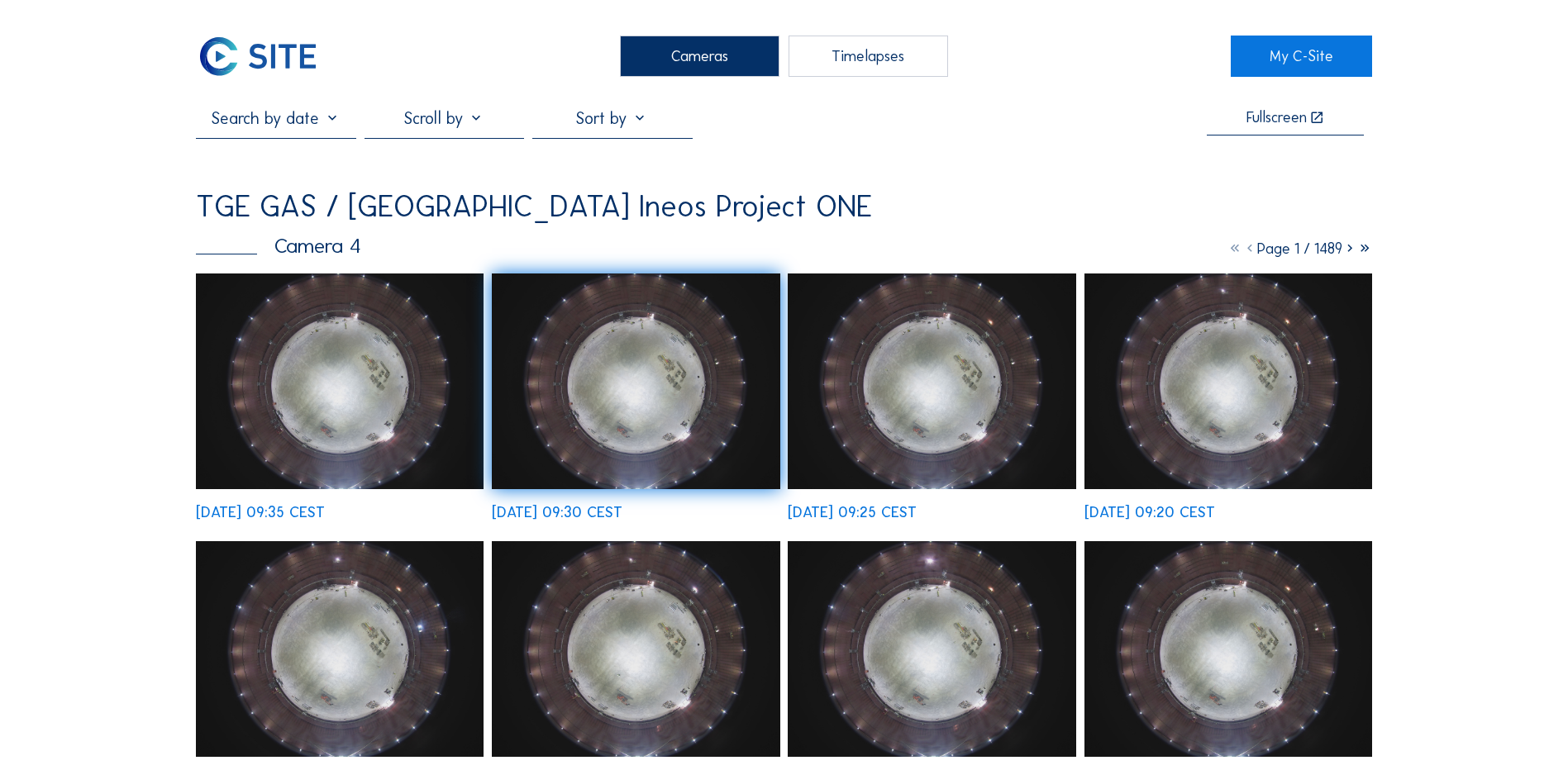
click at [699, 68] on div "Cameras" at bounding box center [699, 56] width 160 height 41
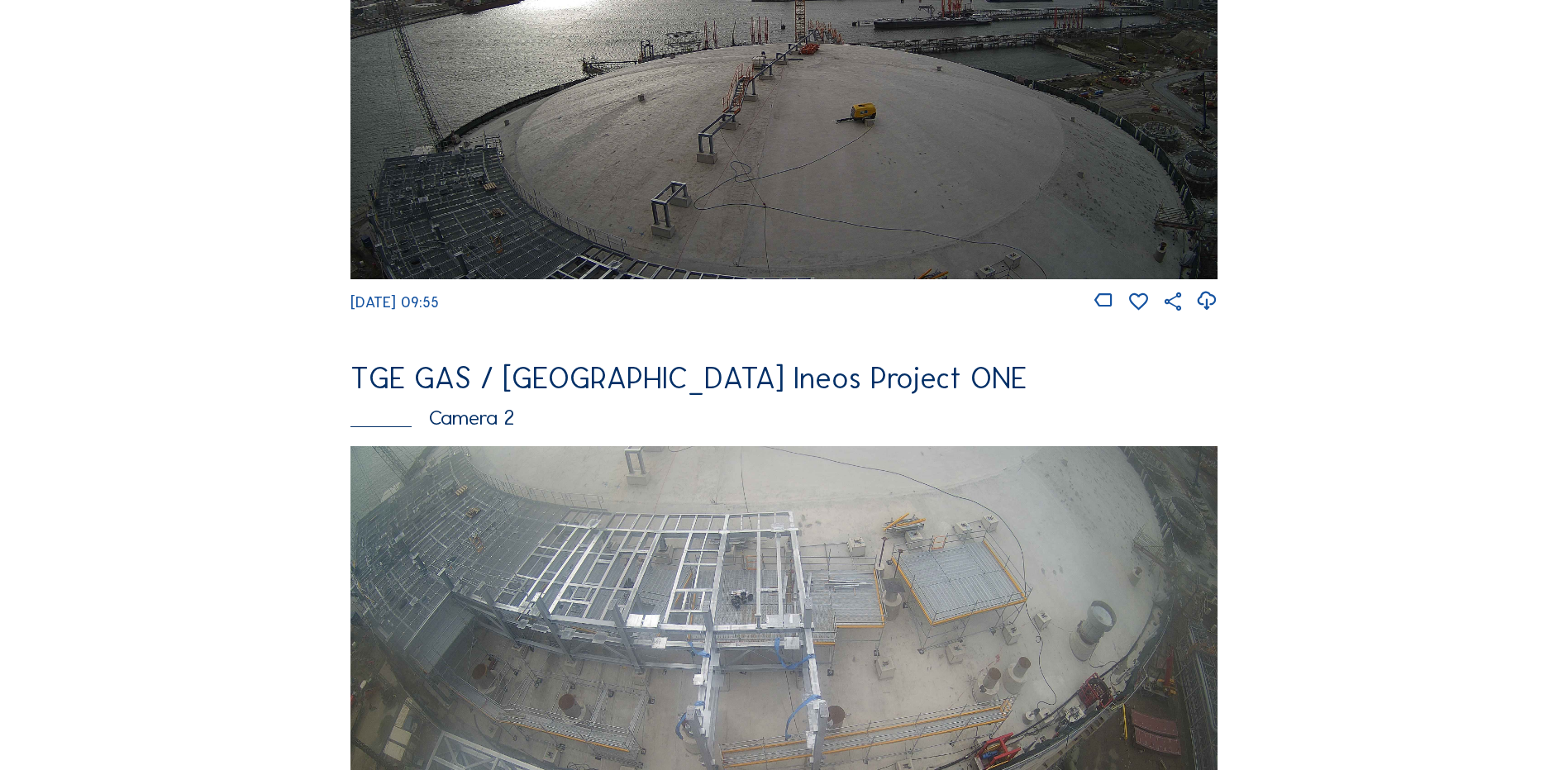
scroll to position [496, 0]
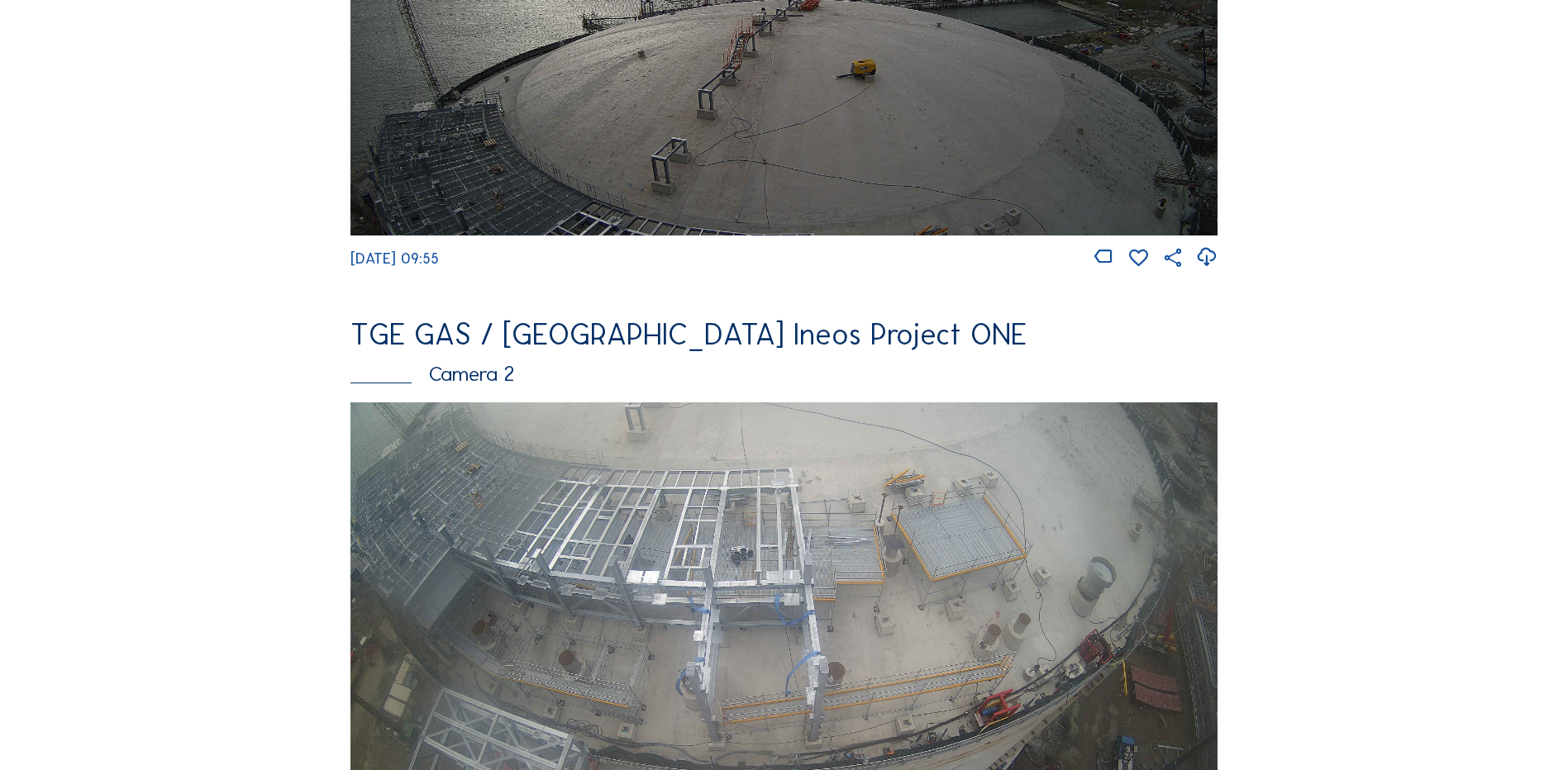
click at [567, 516] on img at bounding box center [783, 646] width 867 height 487
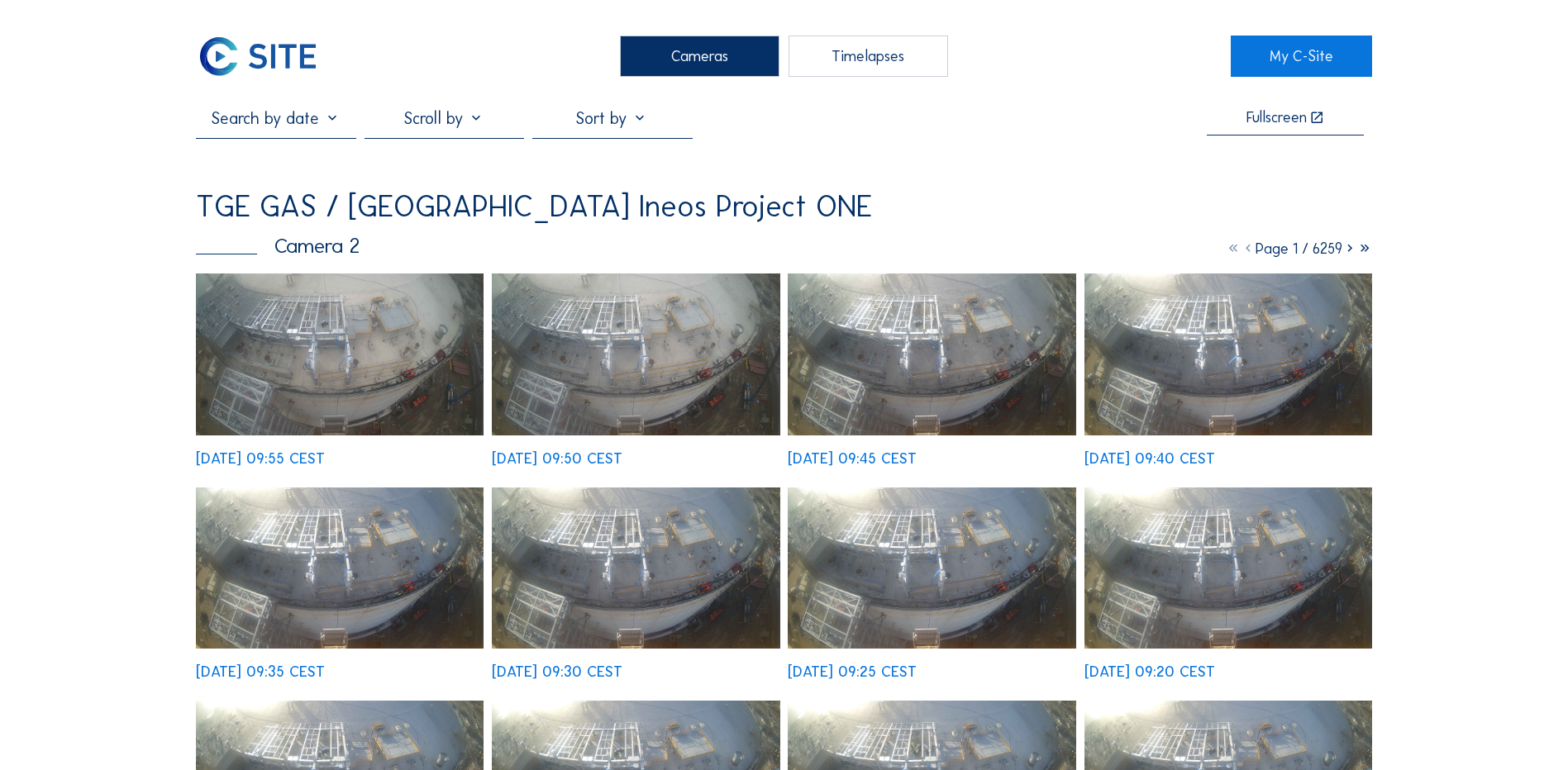
click at [365, 343] on img at bounding box center [340, 355] width 287 height 162
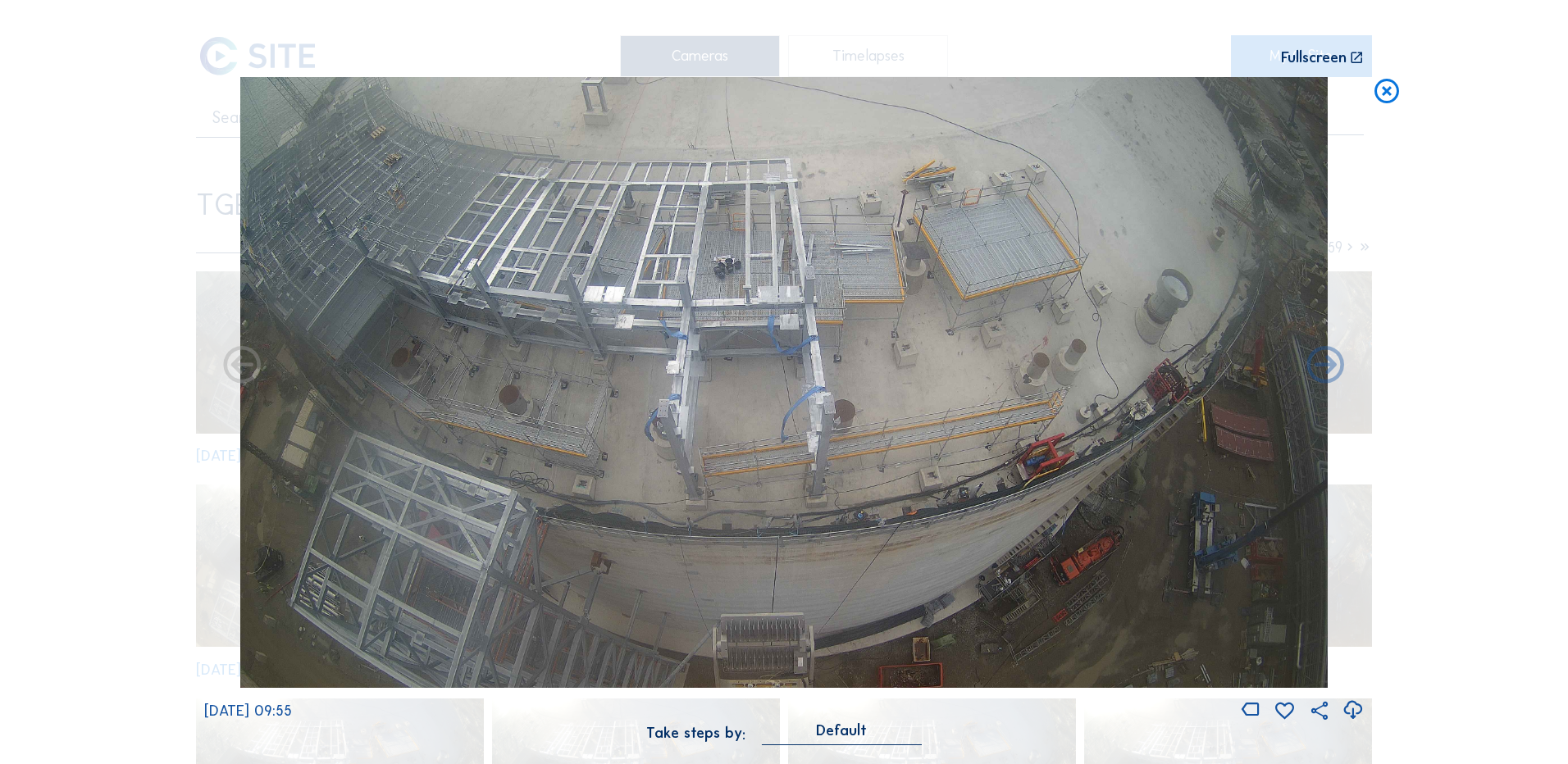
click at [1356, 708] on icon at bounding box center [1353, 710] width 22 height 27
drag, startPoint x: 116, startPoint y: 450, endPoint x: 381, endPoint y: 375, distance: 275.4
click at [116, 450] on div "Scroll to travel through time | Press 'Alt' Button + Scroll to Zoom | Click and…" at bounding box center [784, 382] width 1568 height 764
click at [1391, 87] on icon at bounding box center [1386, 92] width 30 height 31
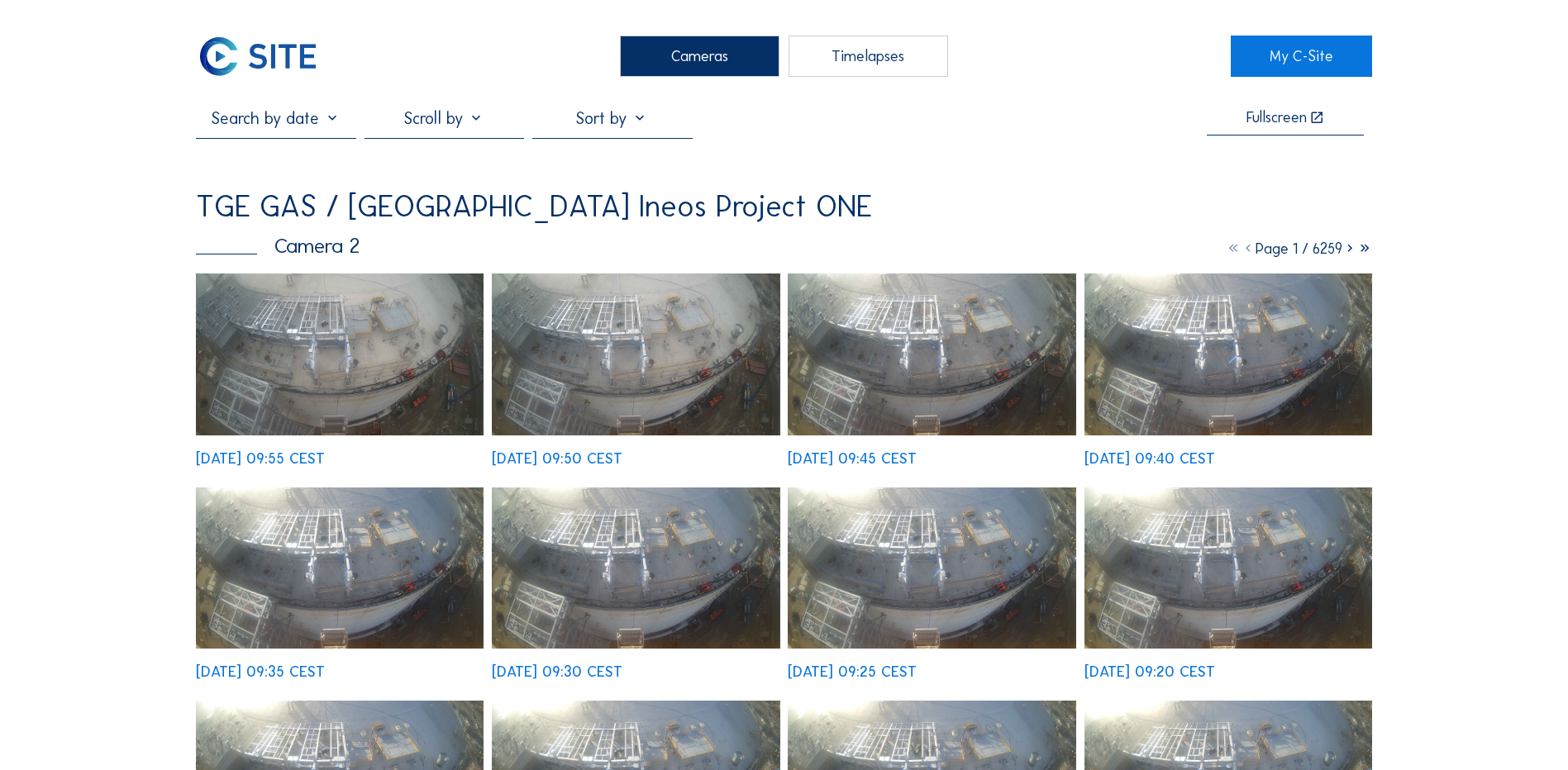
click at [681, 54] on div "Cameras" at bounding box center [699, 56] width 160 height 41
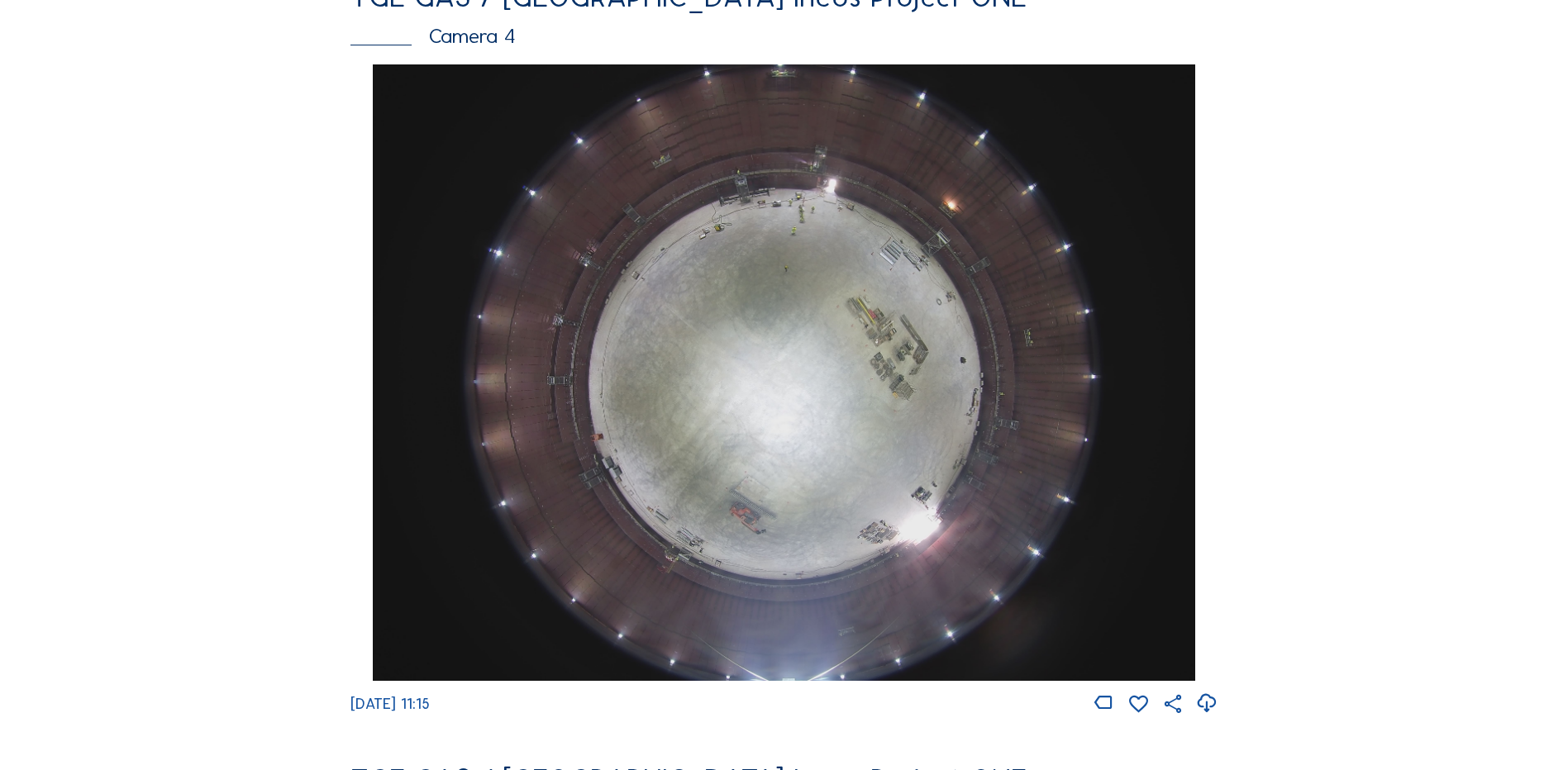
scroll to position [1488, 0]
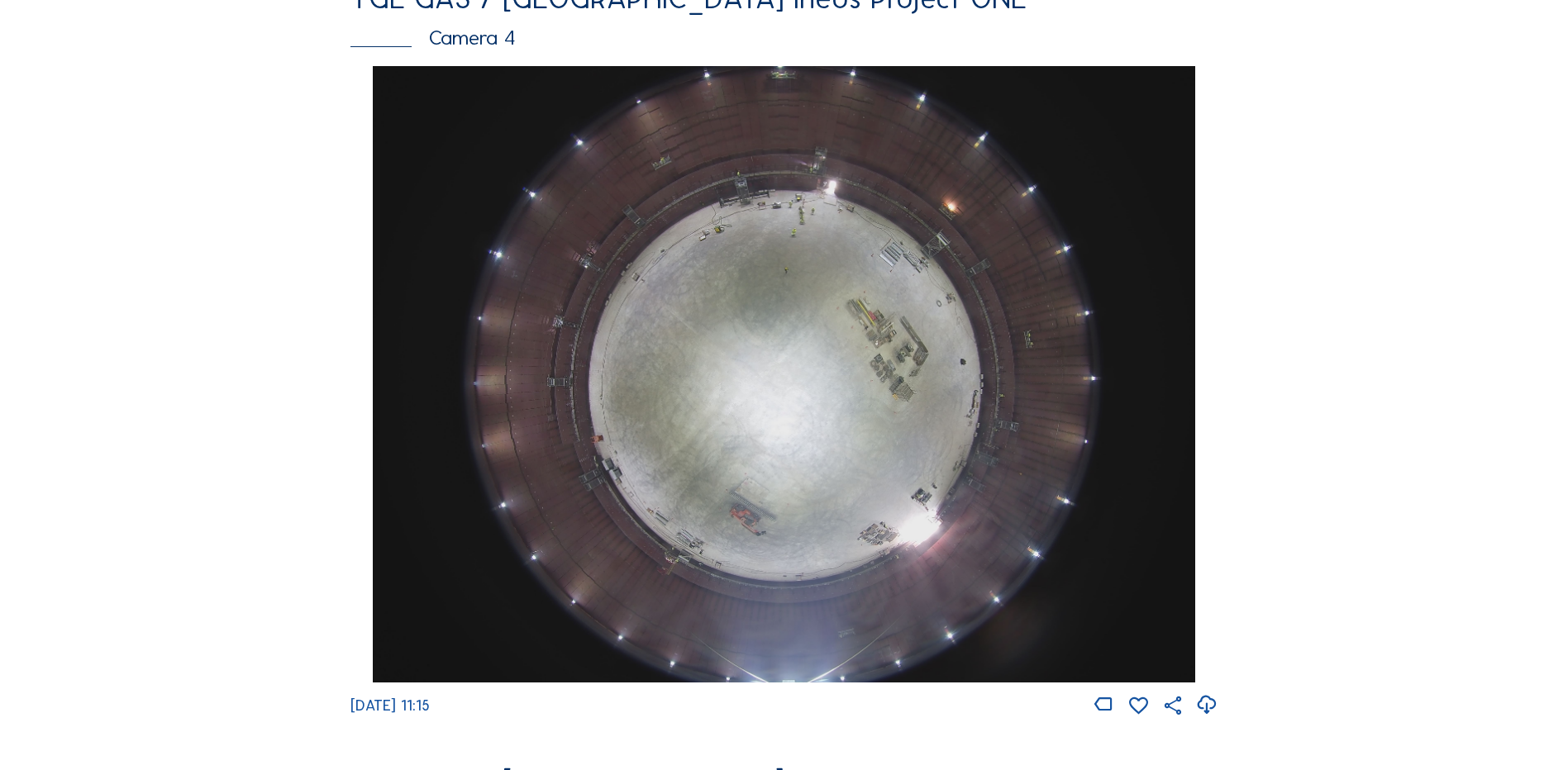
click at [822, 252] on img at bounding box center [783, 374] width 821 height 617
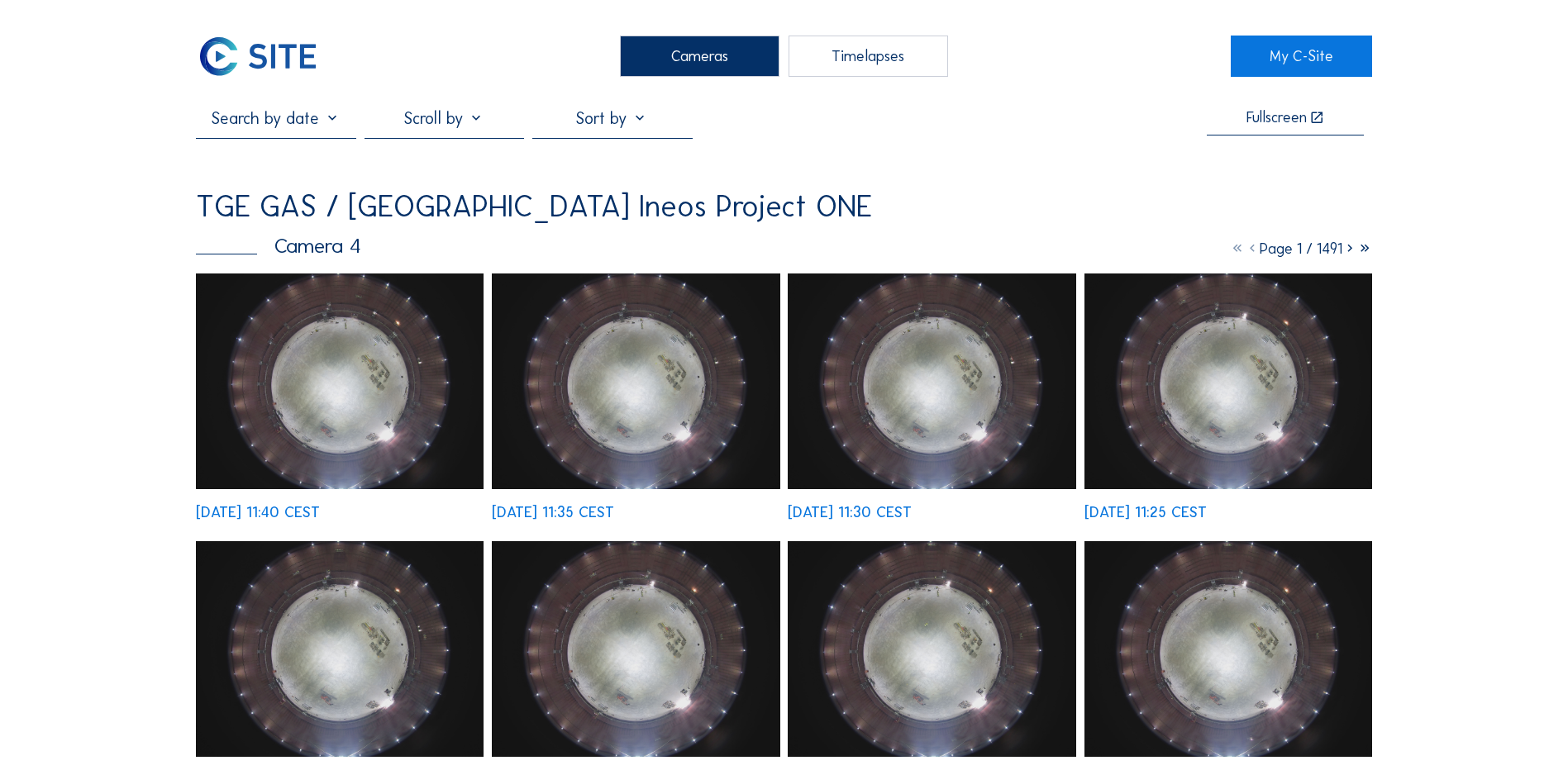
click at [337, 347] on img at bounding box center [340, 381] width 287 height 216
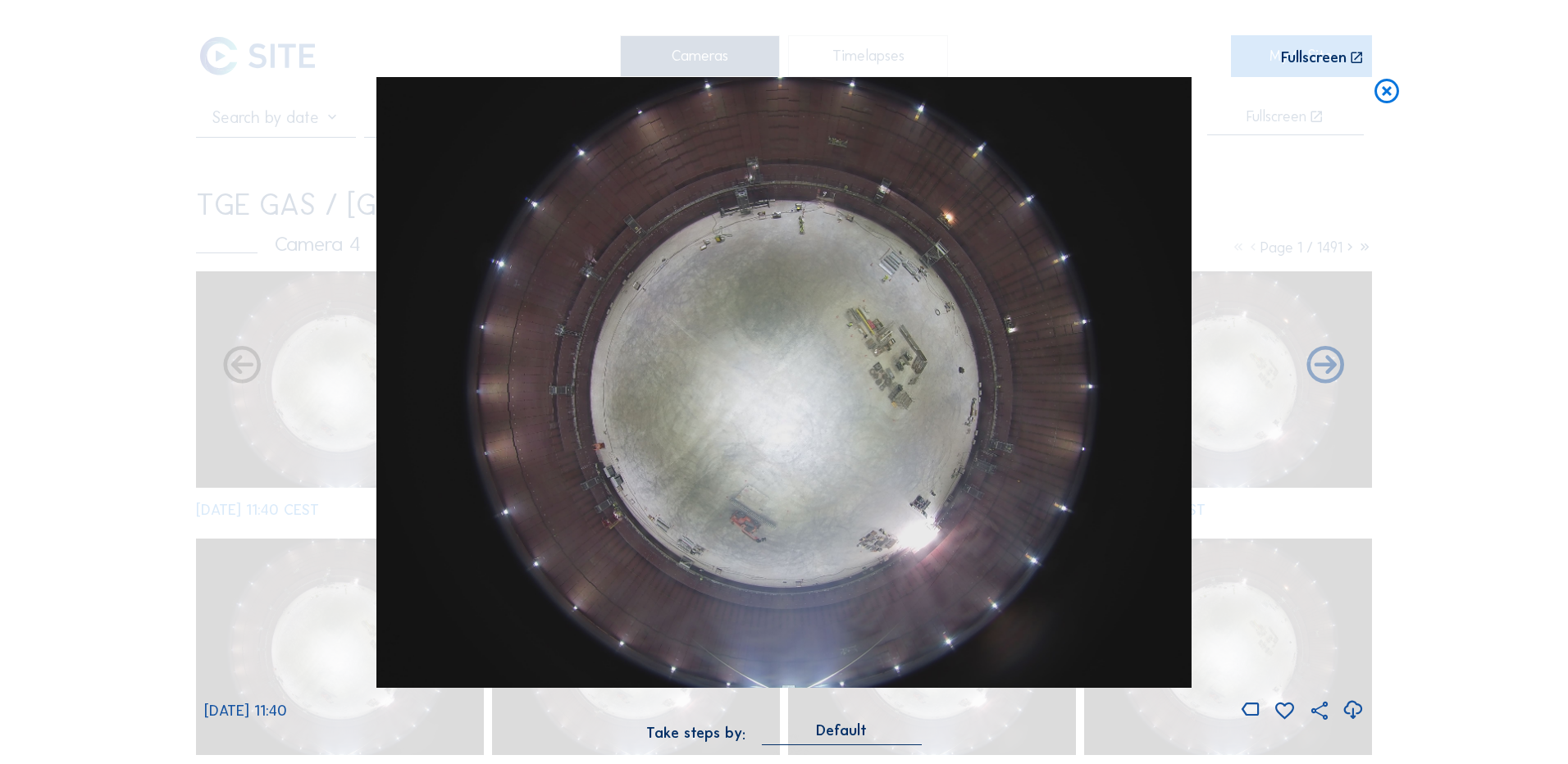
click at [1355, 709] on icon at bounding box center [1353, 710] width 22 height 27
click at [139, 601] on div "Scroll to travel through time | Press 'Alt' Button + Scroll to Zoom | Click and…" at bounding box center [784, 382] width 1568 height 764
click at [1388, 92] on icon at bounding box center [1386, 92] width 30 height 31
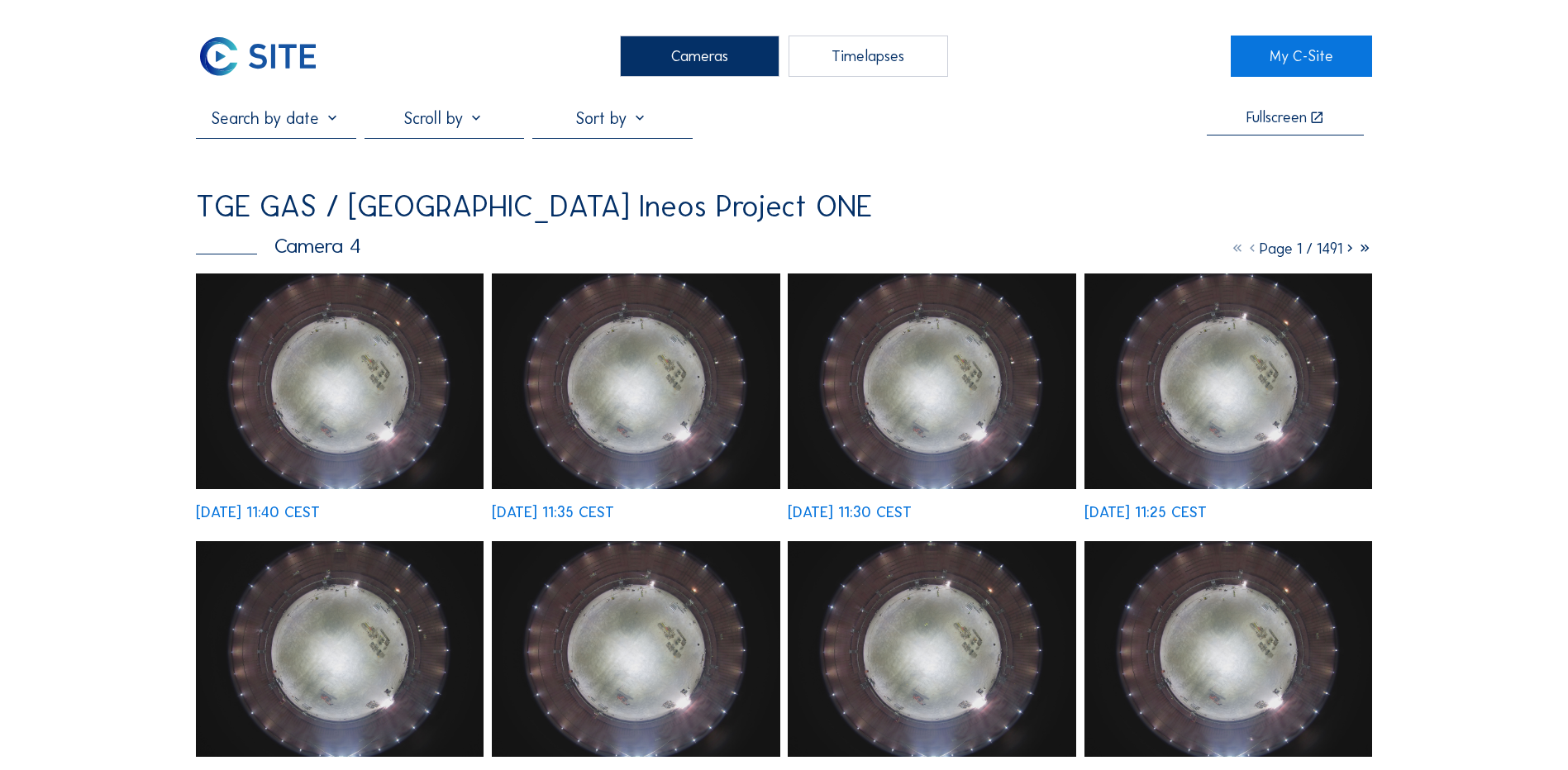
click at [701, 51] on div "Cameras" at bounding box center [699, 56] width 160 height 41
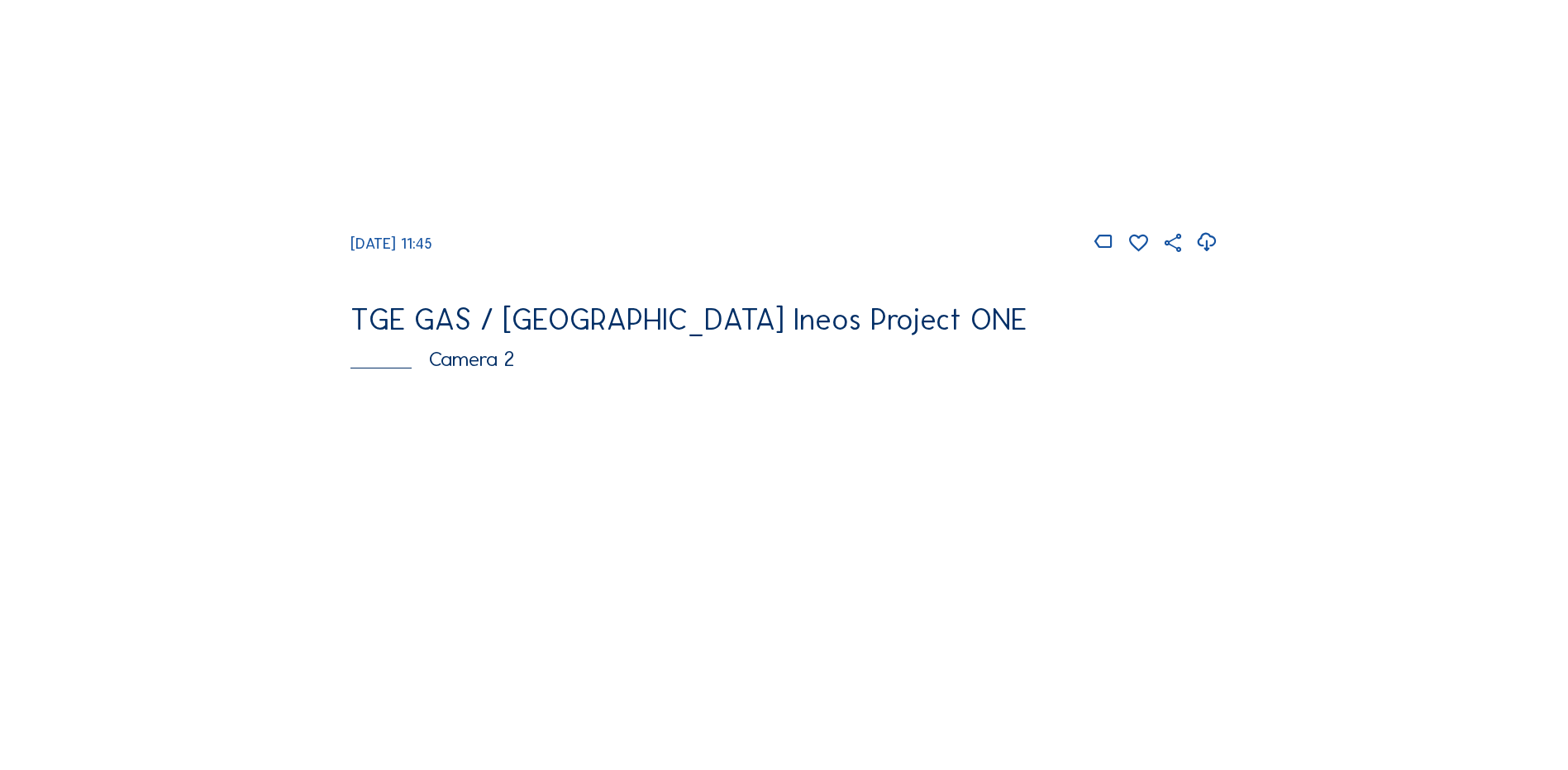
scroll to position [661, 0]
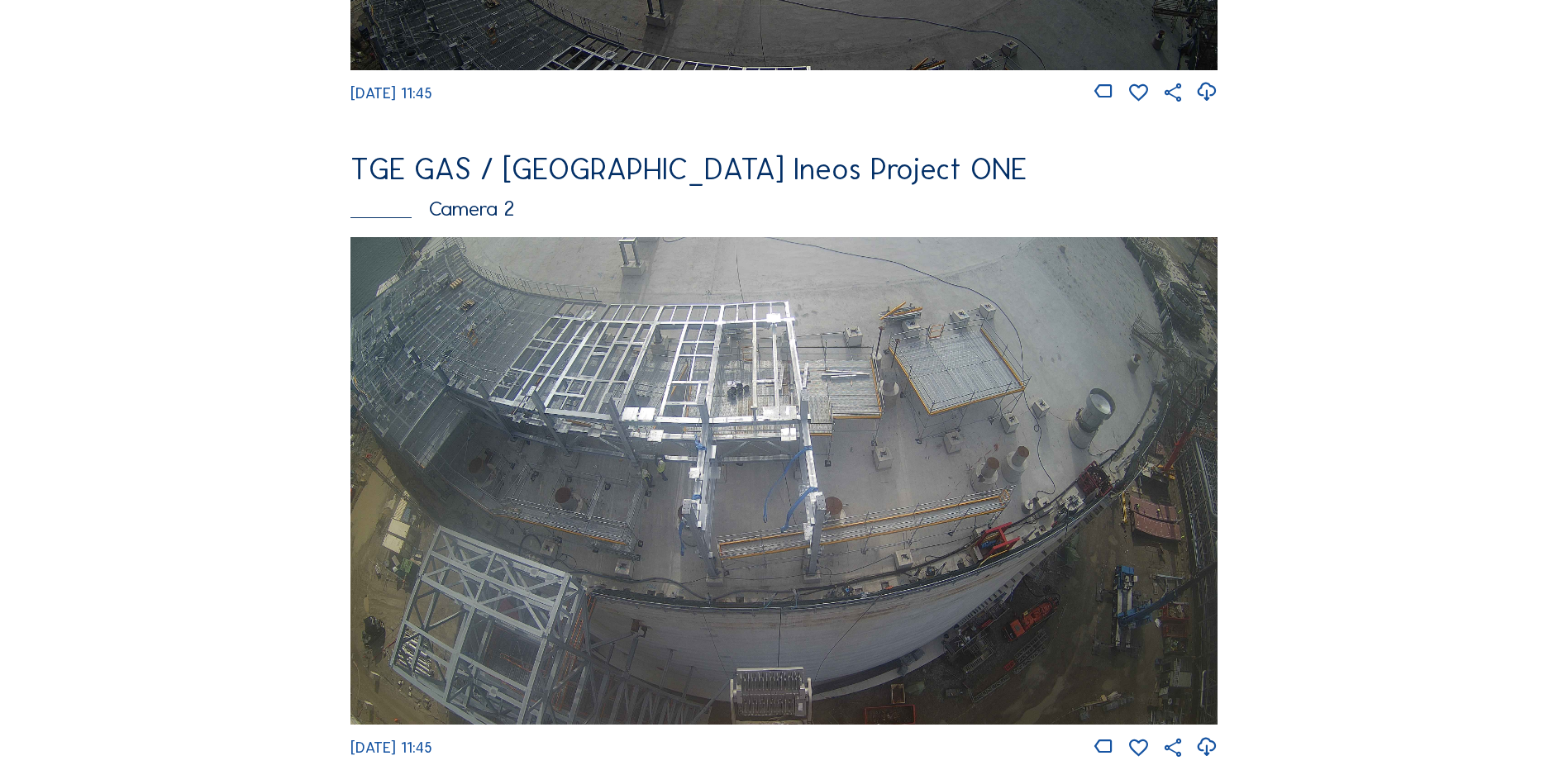
drag, startPoint x: 1097, startPoint y: 0, endPoint x: 1492, endPoint y: 411, distance: 570.0
